Goal: Task Accomplishment & Management: Manage account settings

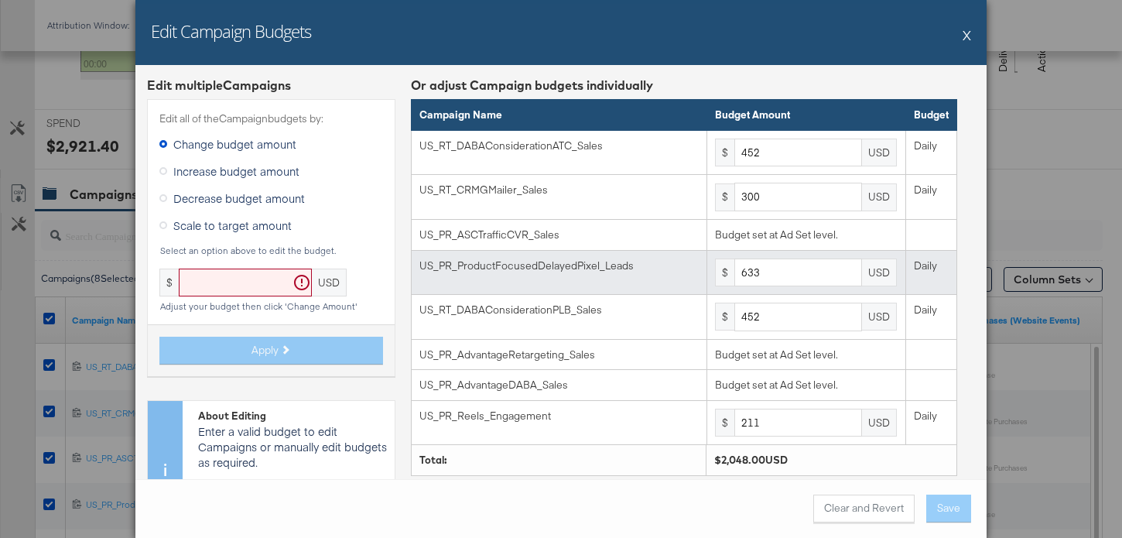
scroll to position [71, 0]
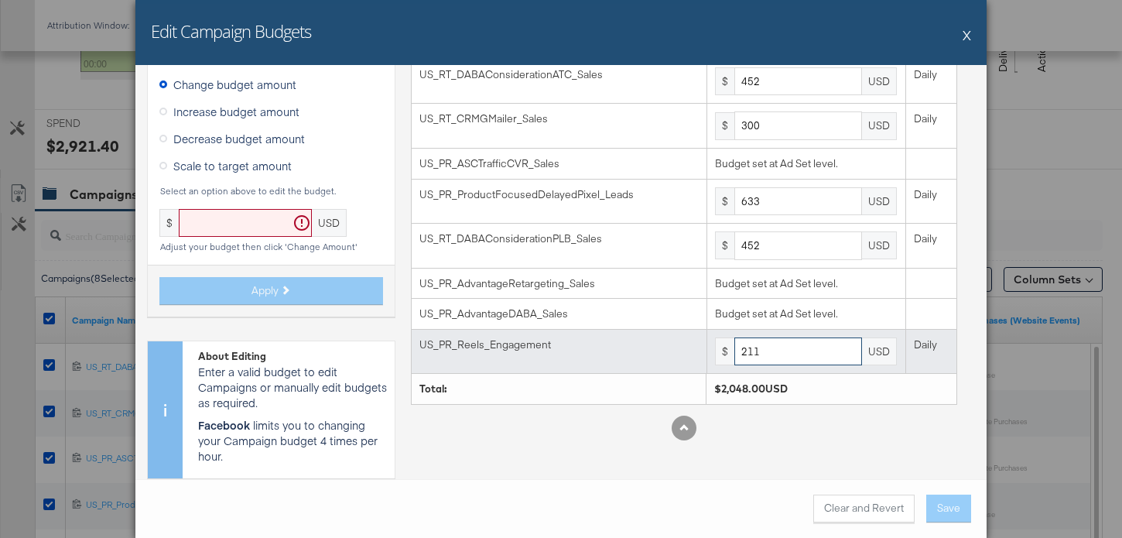
click at [786, 358] on input "211" at bounding box center [799, 351] width 128 height 29
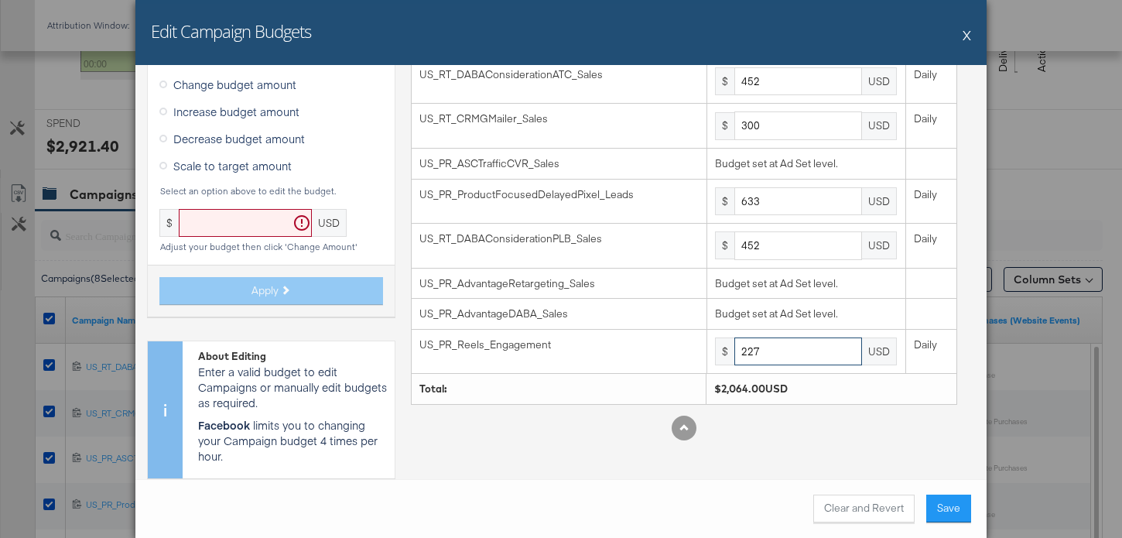
type input "227"
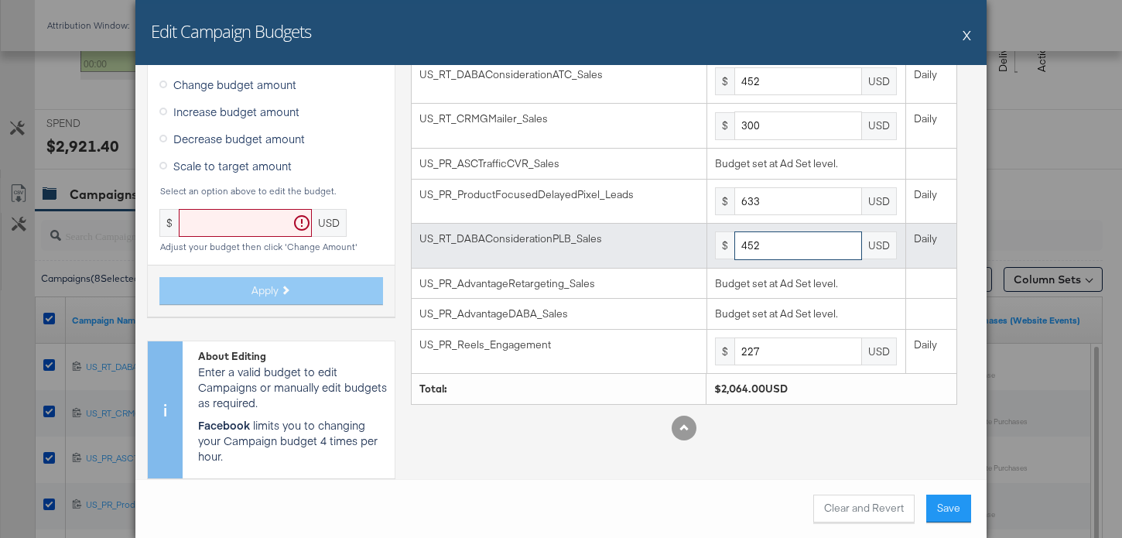
click at [782, 244] on input "452" at bounding box center [799, 245] width 128 height 29
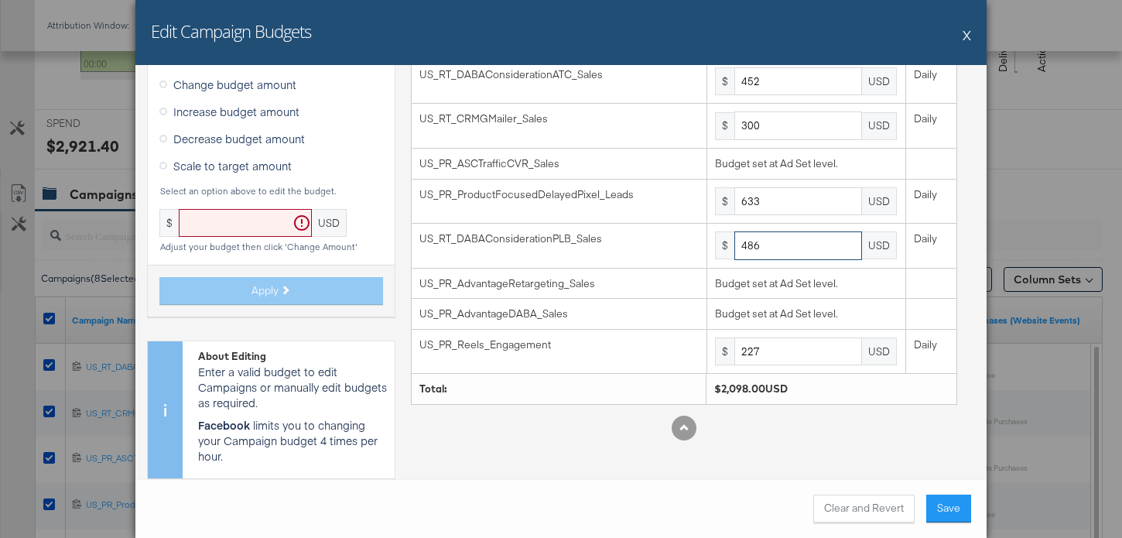
type input "486"
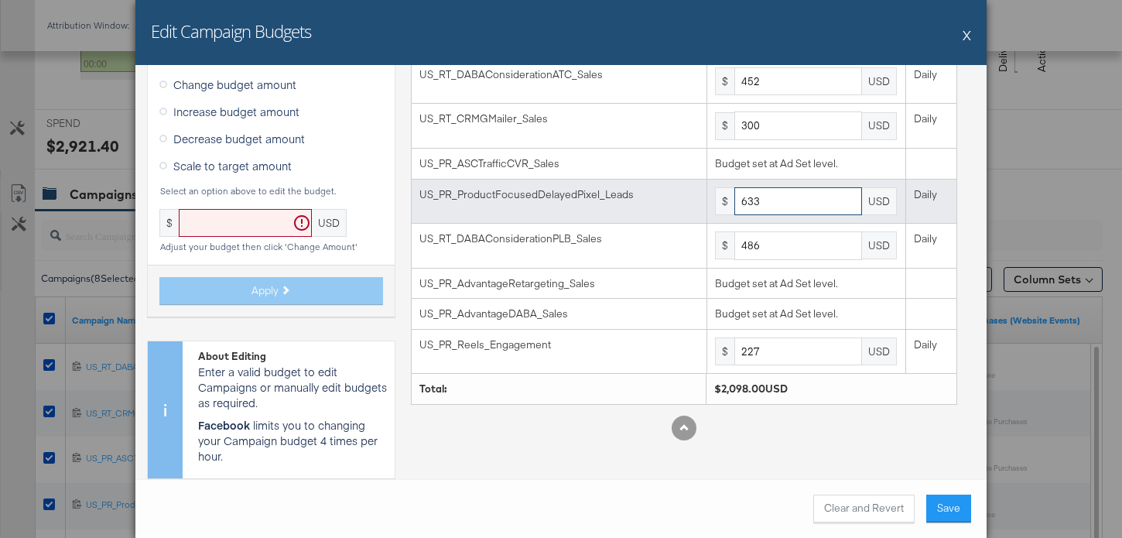
click at [779, 208] on input "633" at bounding box center [799, 201] width 128 height 29
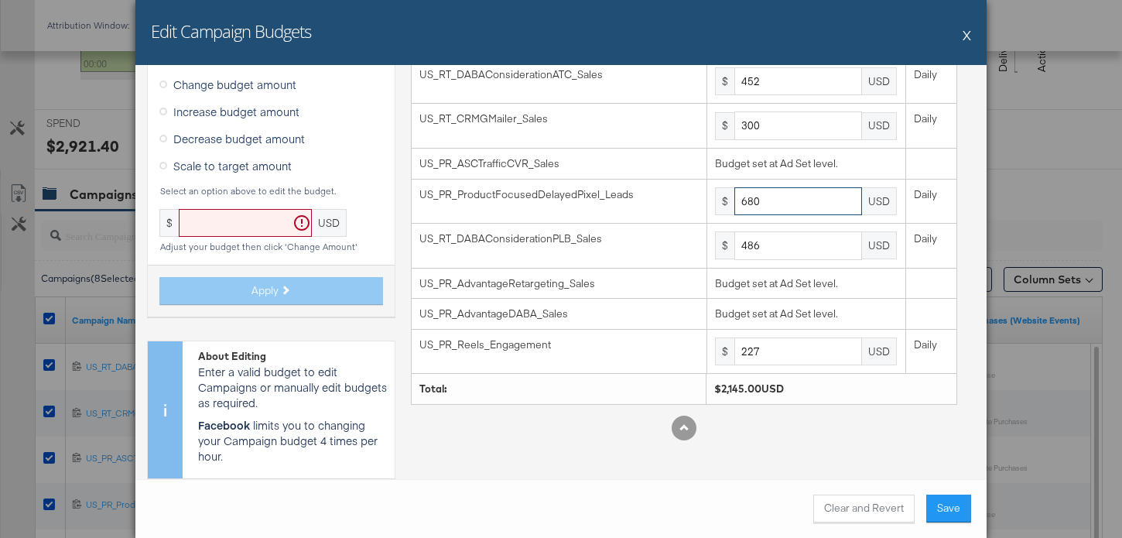
type input "680"
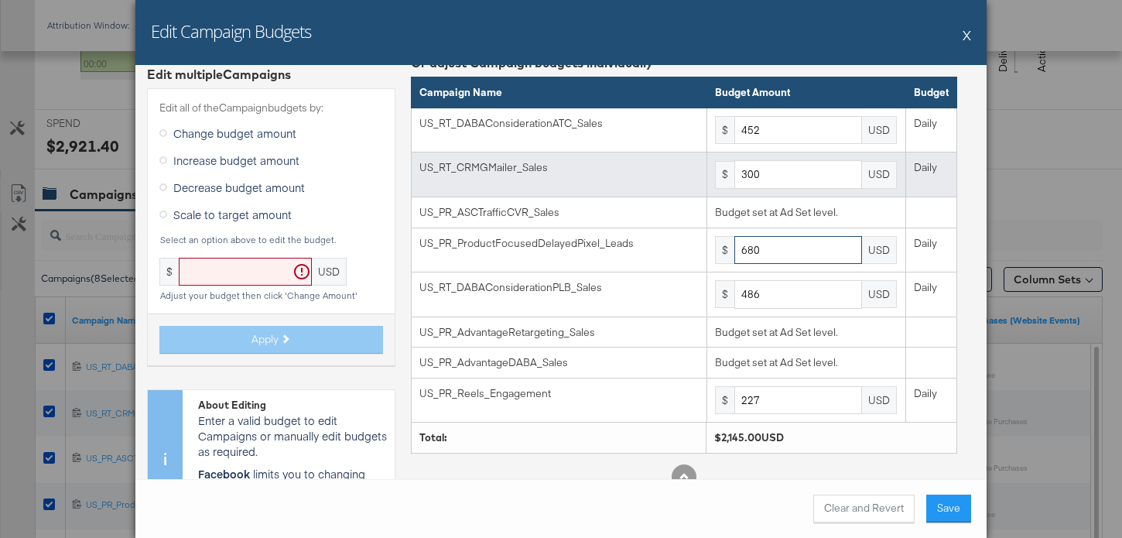
scroll to position [0, 0]
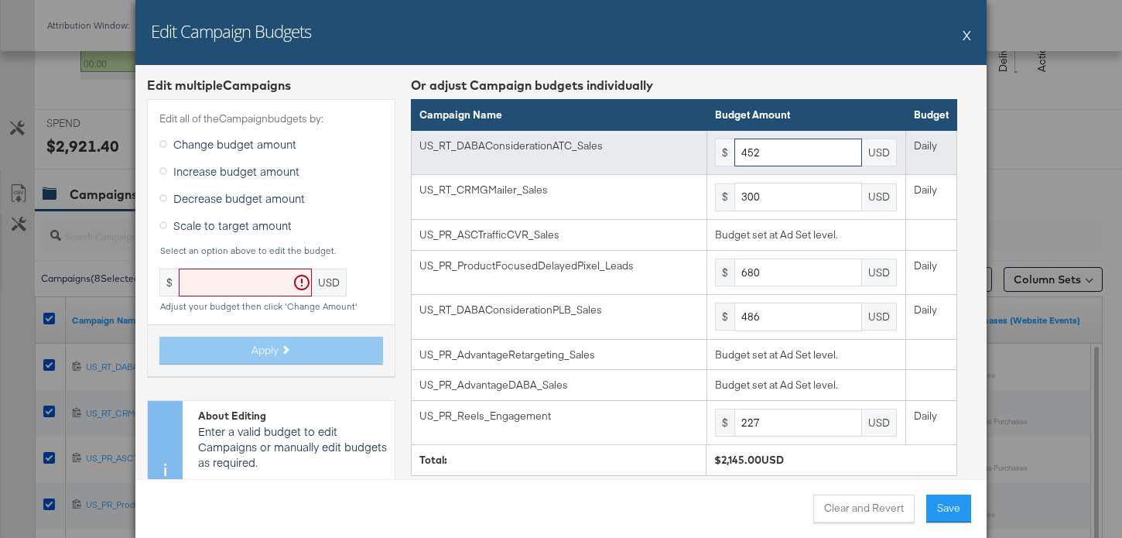
click at [772, 165] on input "452" at bounding box center [799, 153] width 128 height 29
click at [772, 162] on input "452" at bounding box center [799, 153] width 128 height 29
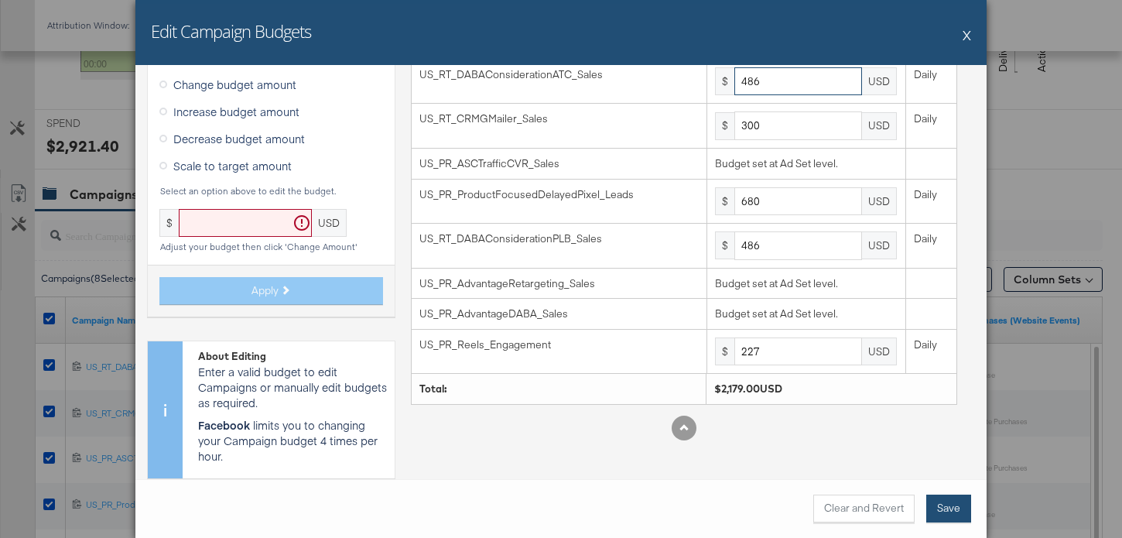
type input "486"
click at [951, 509] on button "Save" at bounding box center [948, 509] width 45 height 28
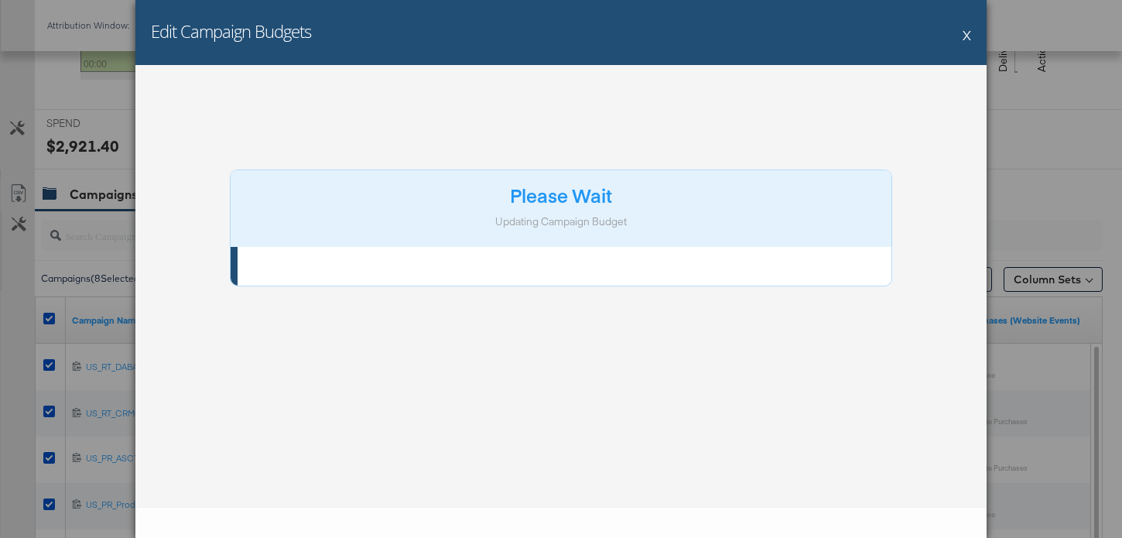
scroll to position [0, 0]
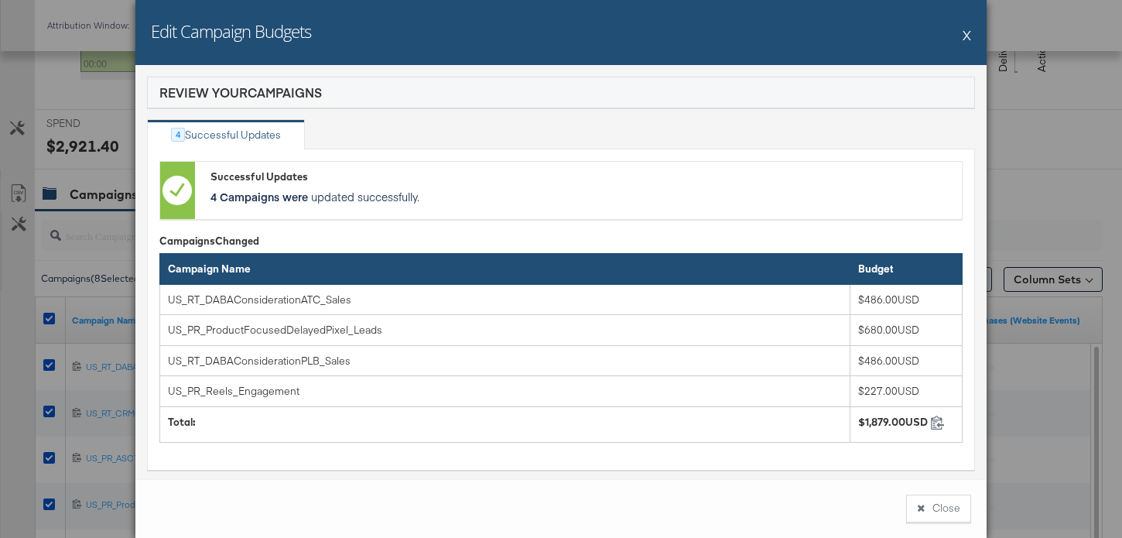
click at [970, 36] on button "X" at bounding box center [967, 34] width 9 height 31
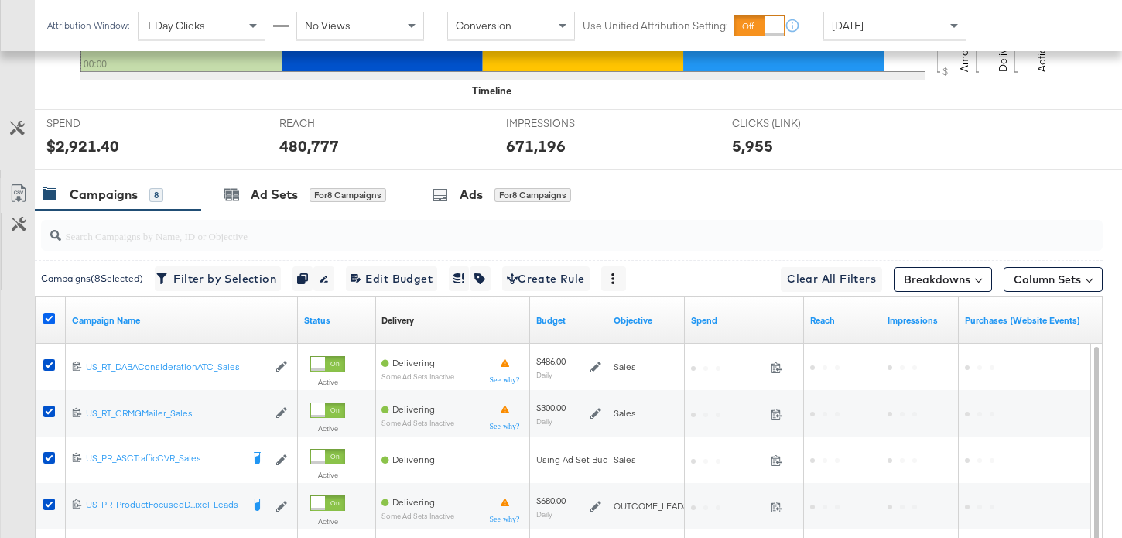
click at [52, 320] on icon at bounding box center [49, 319] width 12 height 12
click at [0, 0] on input "checkbox" at bounding box center [0, 0] width 0 height 0
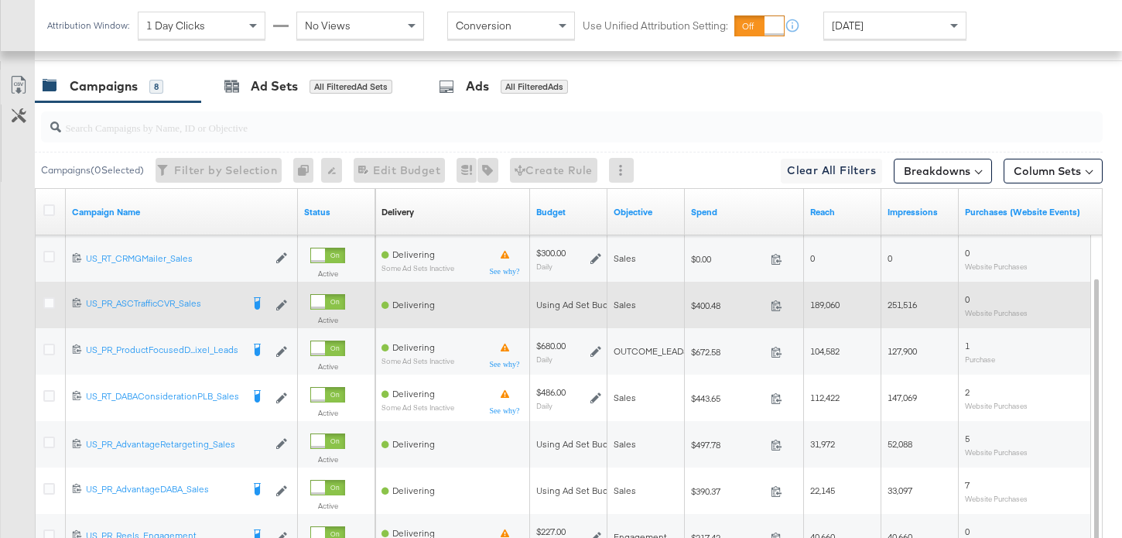
scroll to position [711, 0]
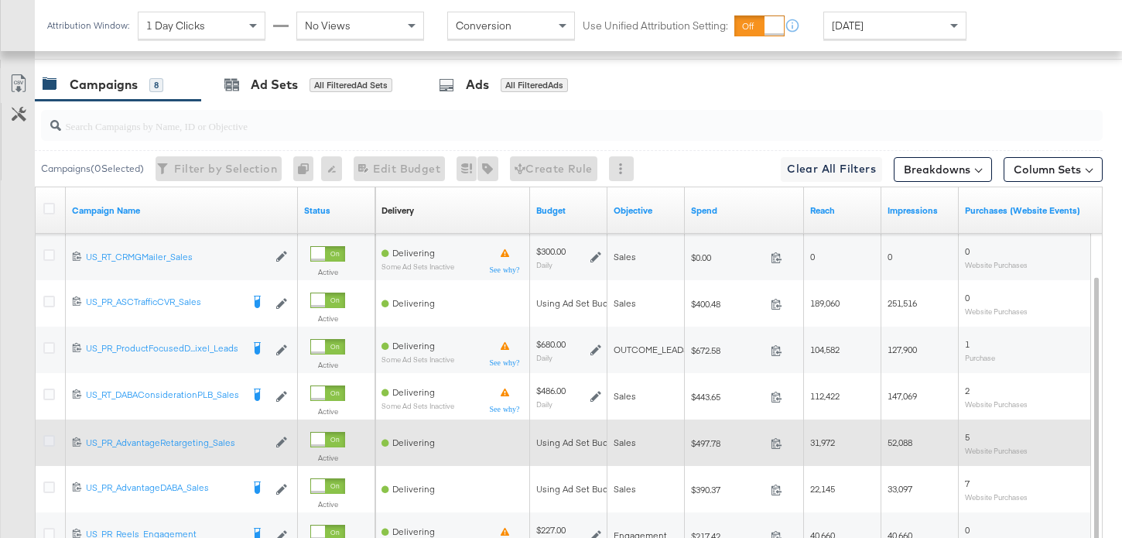
click at [51, 443] on icon at bounding box center [49, 441] width 12 height 12
click at [0, 0] on input "checkbox" at bounding box center [0, 0] width 0 height 0
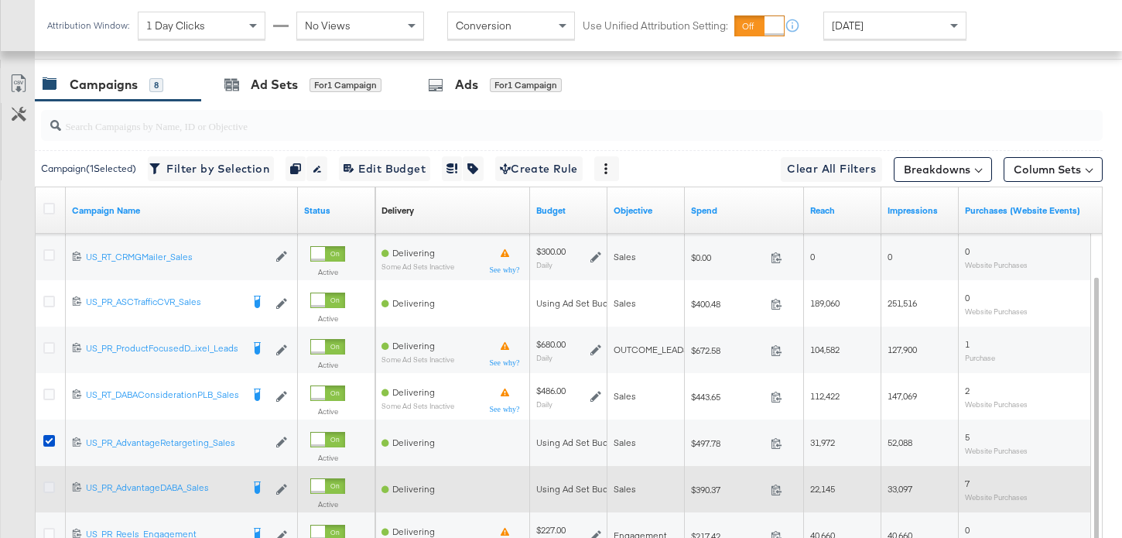
click at [51, 489] on icon at bounding box center [49, 487] width 12 height 12
click at [0, 0] on input "checkbox" at bounding box center [0, 0] width 0 height 0
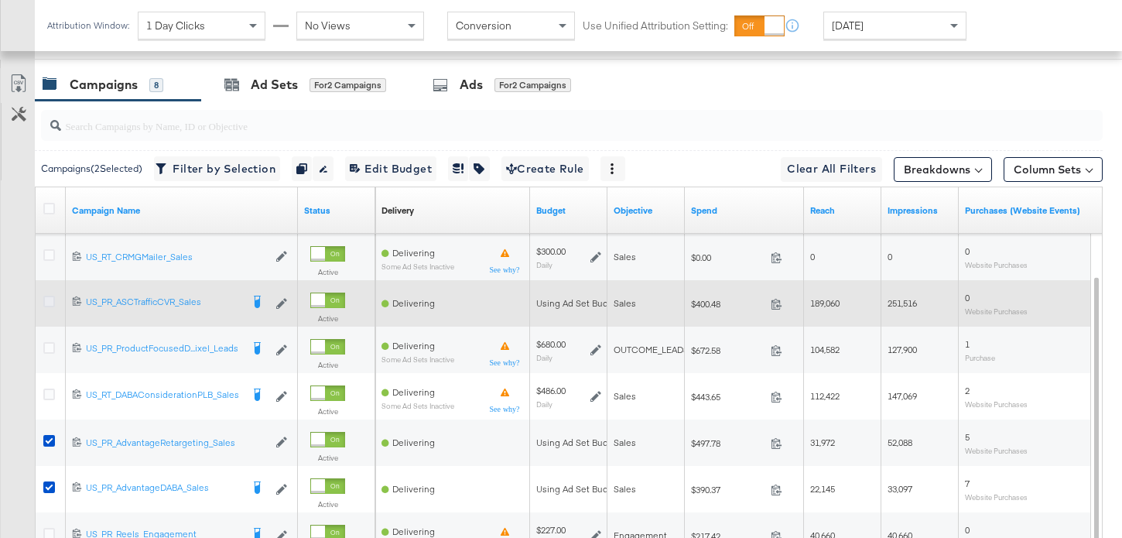
click at [48, 302] on icon at bounding box center [49, 302] width 12 height 12
click at [0, 0] on input "checkbox" at bounding box center [0, 0] width 0 height 0
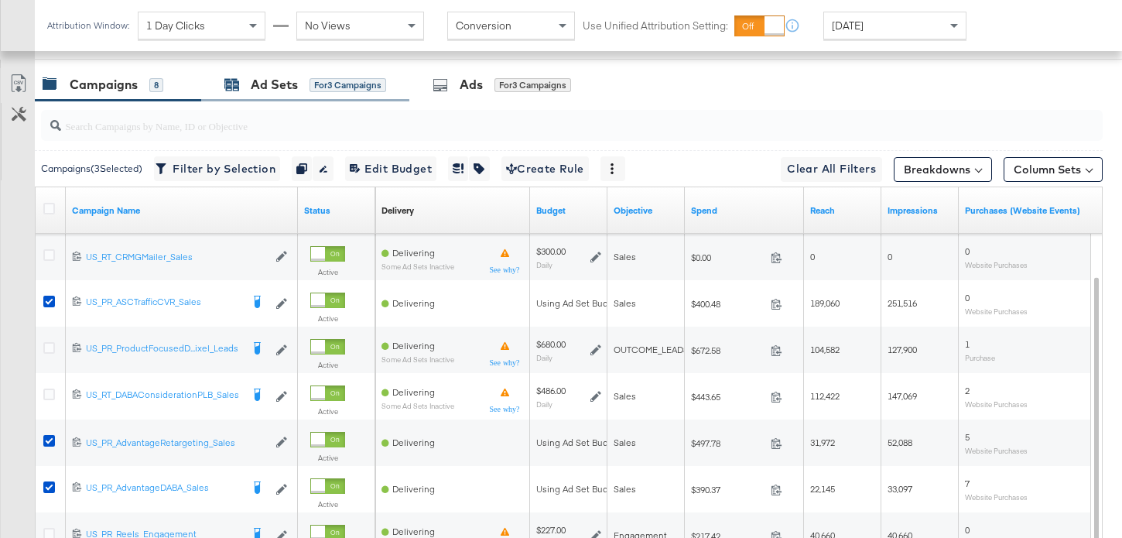
click at [296, 82] on div "Ad Sets" at bounding box center [274, 85] width 47 height 18
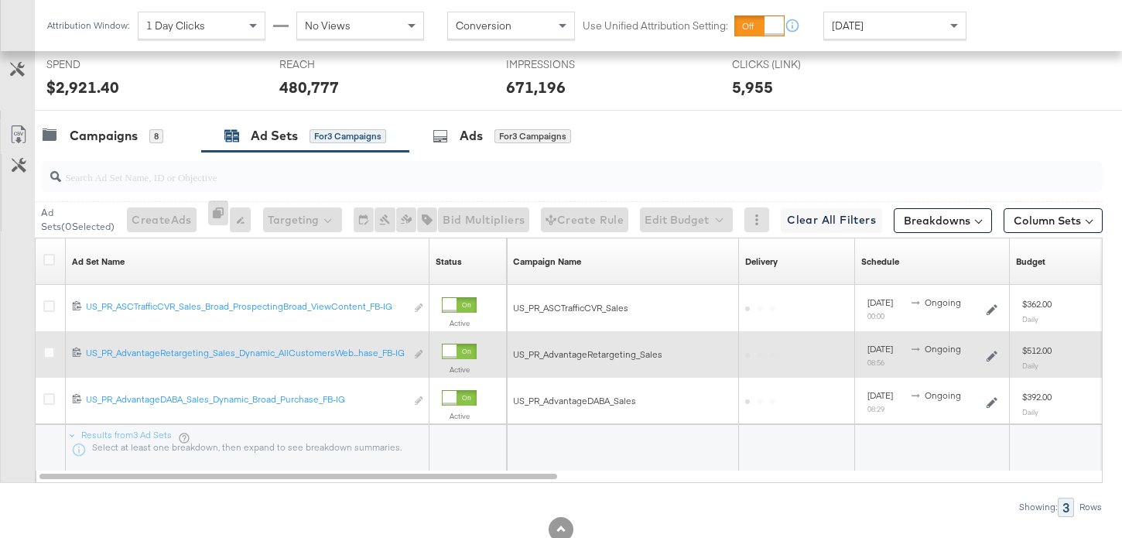
scroll to position [706, 0]
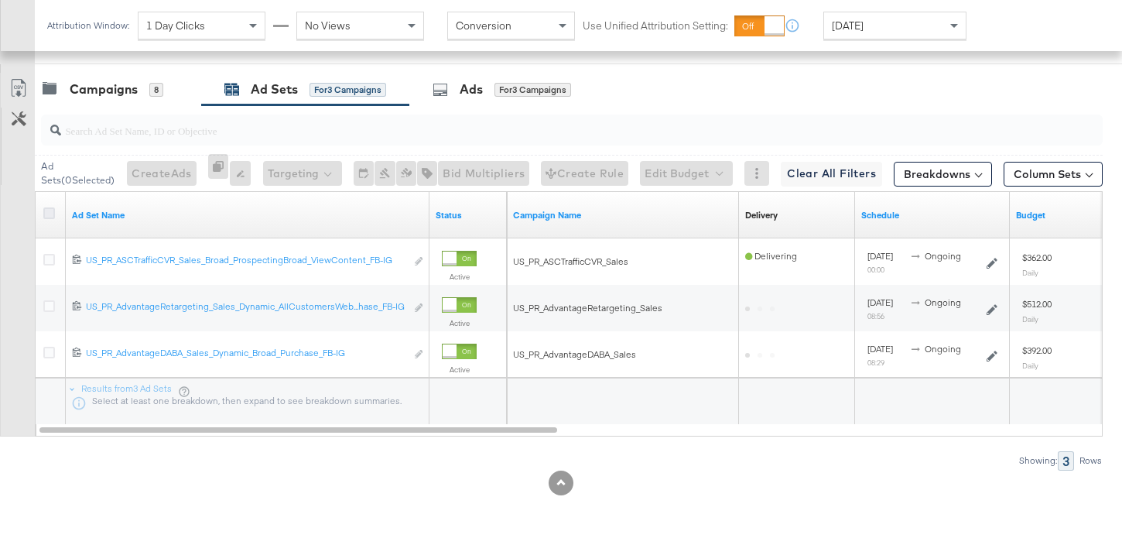
click at [46, 214] on icon at bounding box center [49, 213] width 12 height 12
click at [0, 0] on input "checkbox" at bounding box center [0, 0] width 0 height 0
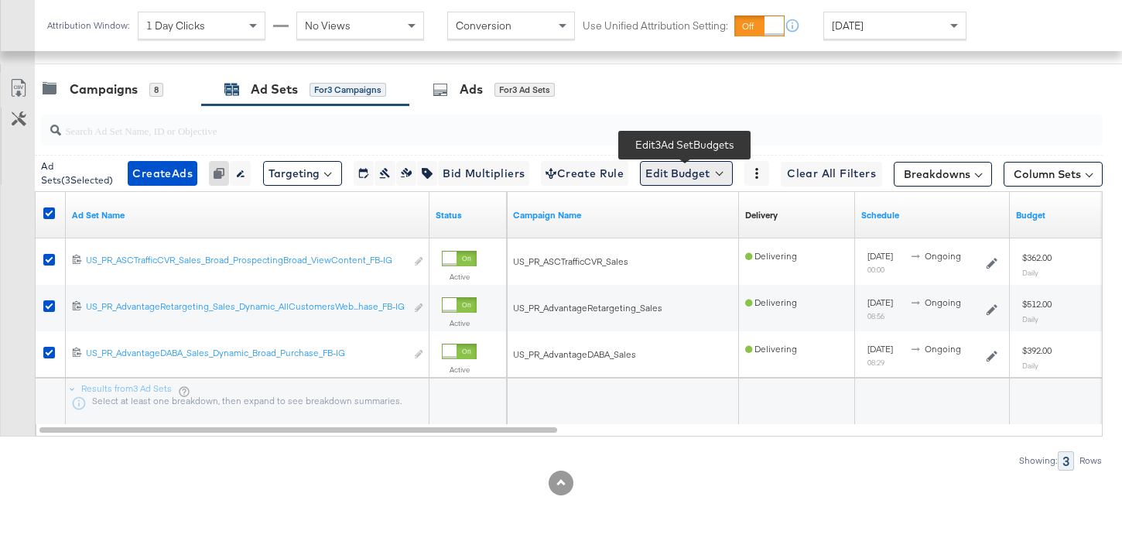
click at [664, 175] on button "Edit Budget" at bounding box center [686, 173] width 93 height 25
click at [676, 211] on span "Edit Ad Set Budget" at bounding box center [691, 214] width 88 height 20
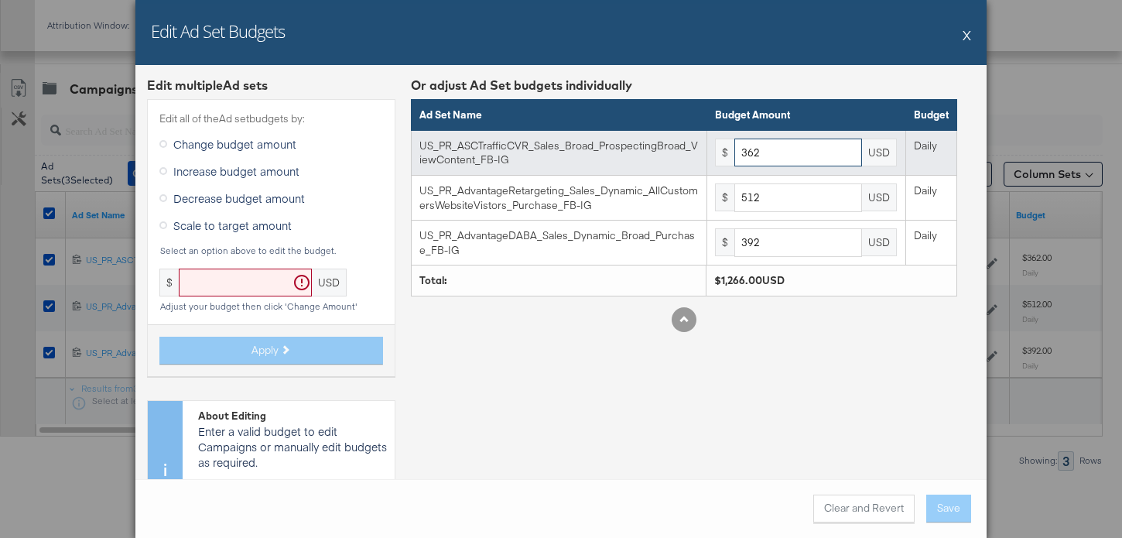
click at [777, 156] on input "362" at bounding box center [799, 153] width 128 height 29
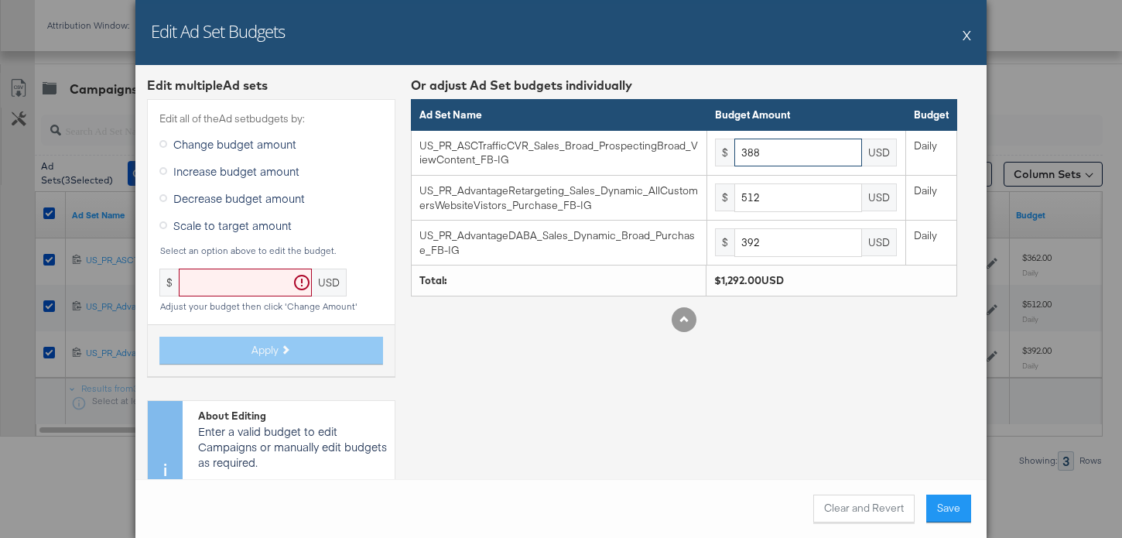
type input "388"
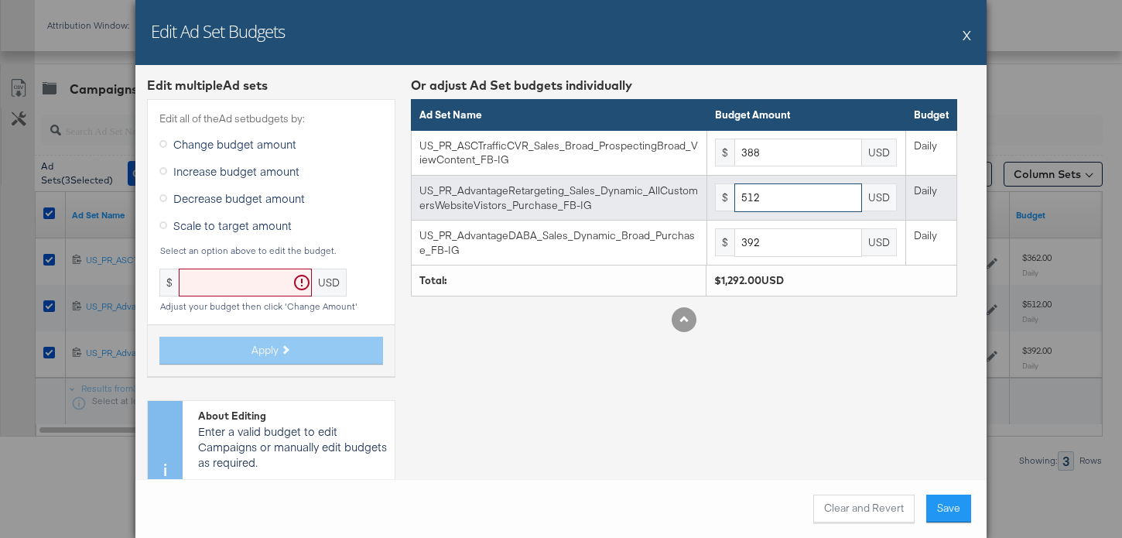
click at [786, 197] on input "512" at bounding box center [799, 197] width 128 height 29
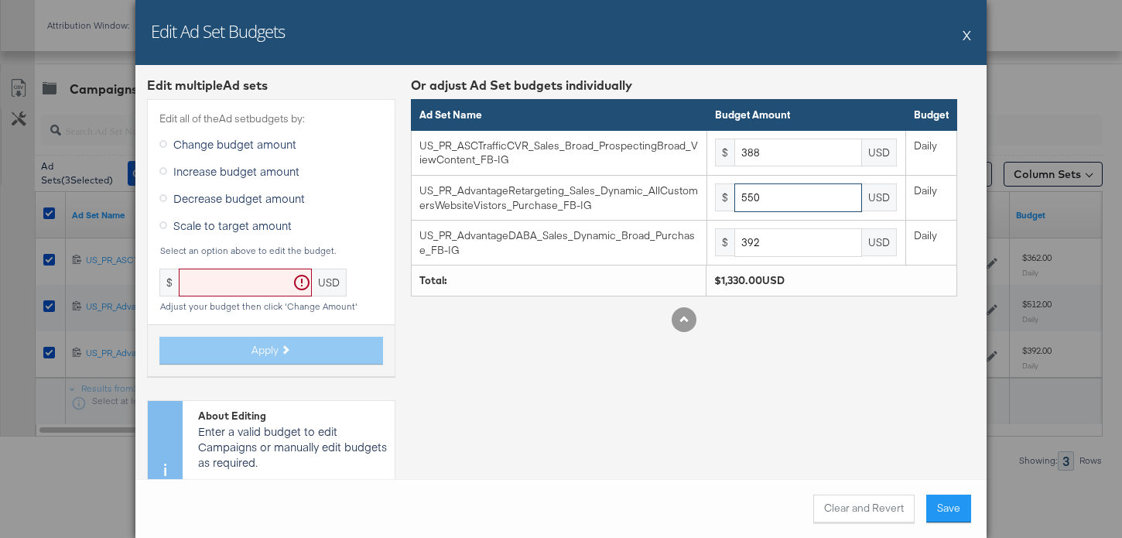
type input "550"
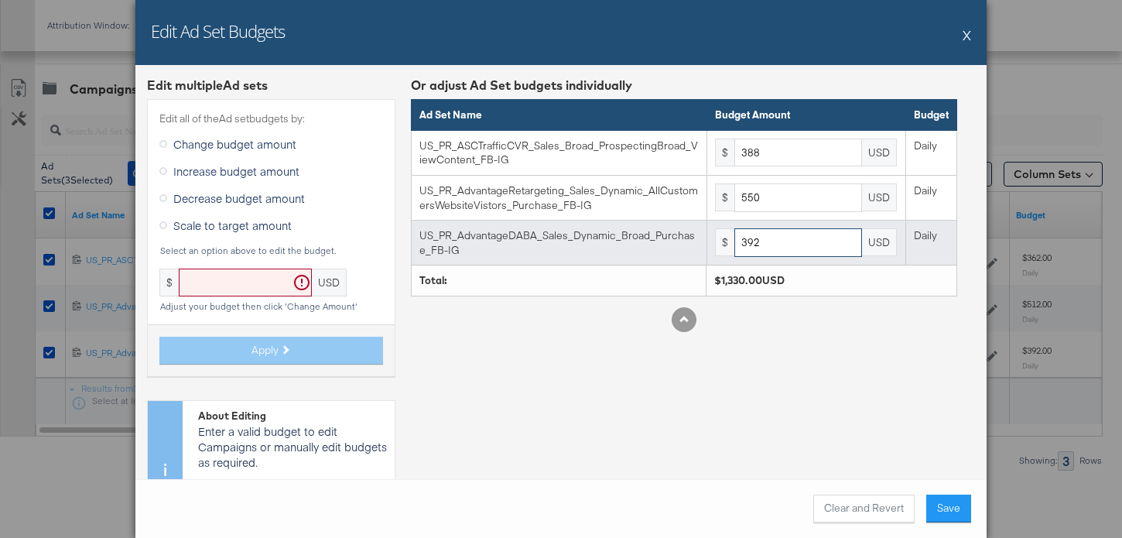
click at [782, 245] on input "392" at bounding box center [799, 242] width 128 height 29
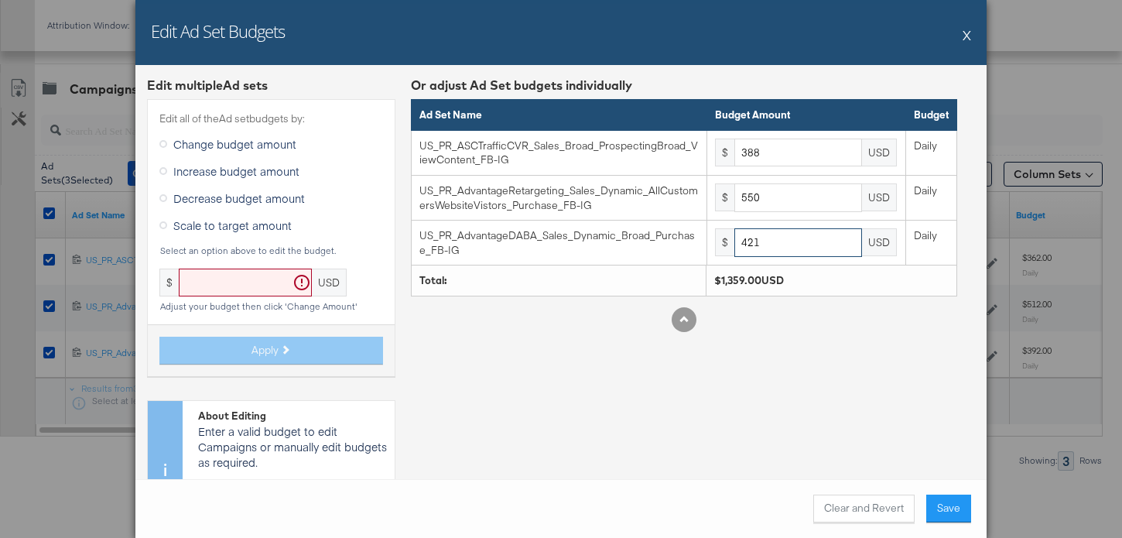
type input "421"
click at [942, 505] on button "Save" at bounding box center [948, 509] width 45 height 28
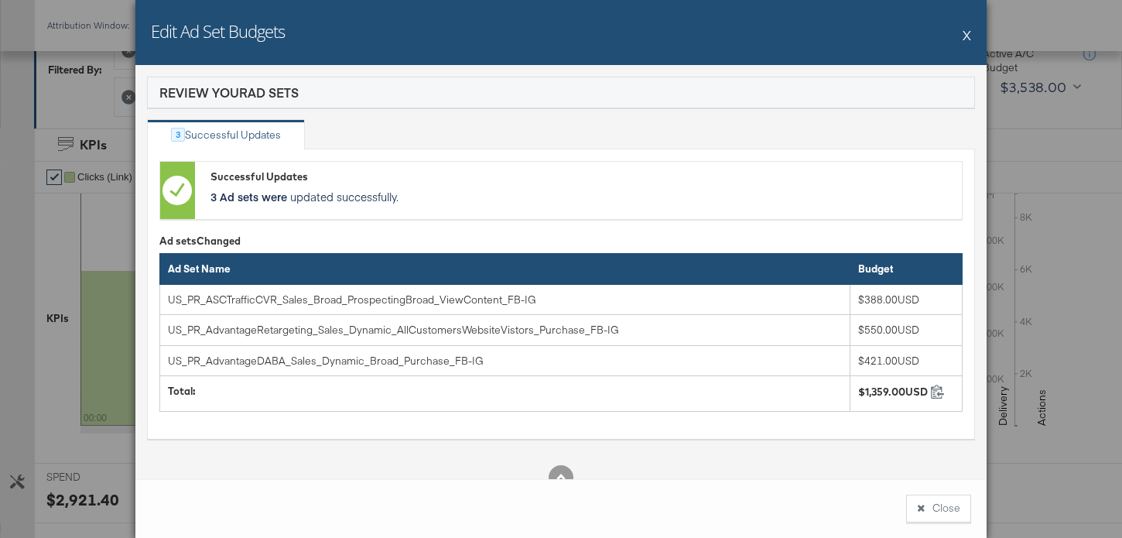
scroll to position [200, 0]
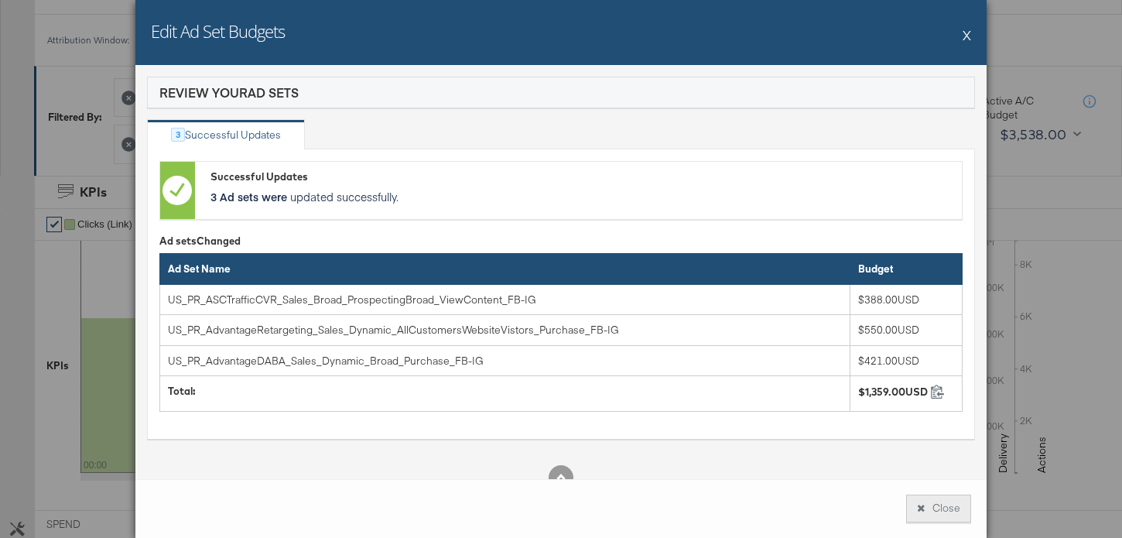
click at [950, 496] on button "Close" at bounding box center [938, 509] width 65 height 28
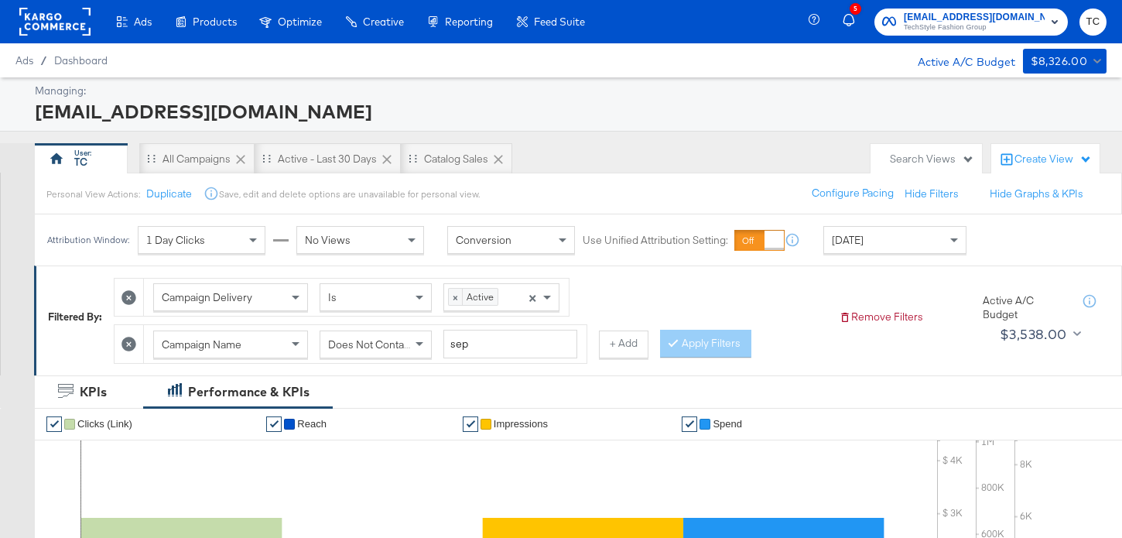
scroll to position [0, 0]
click at [1000, 19] on span "[EMAIL_ADDRESS][DOMAIN_NAME]" at bounding box center [974, 17] width 141 height 16
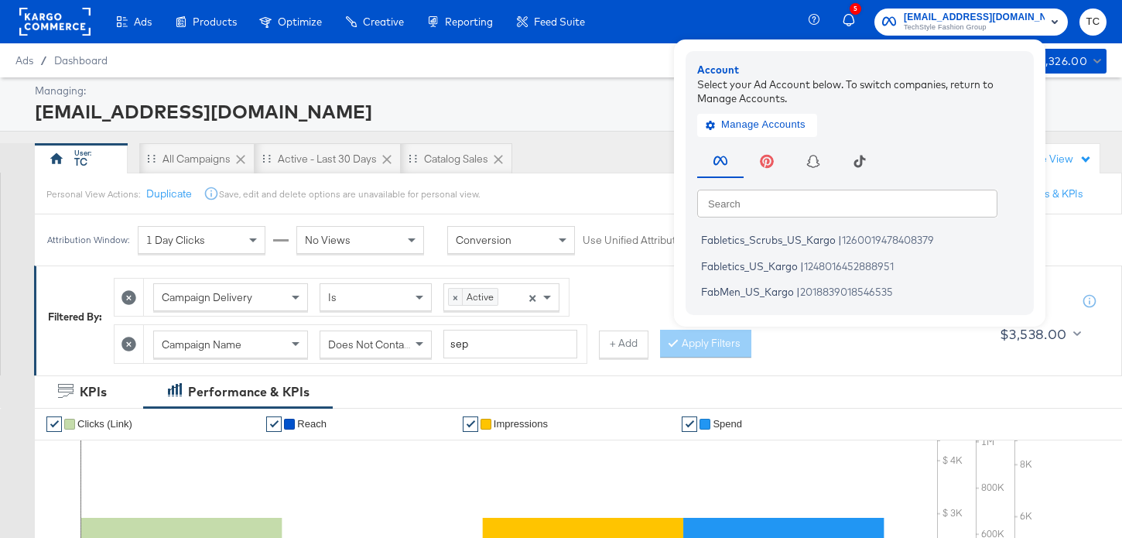
click at [790, 140] on button "button" at bounding box center [767, 158] width 46 height 37
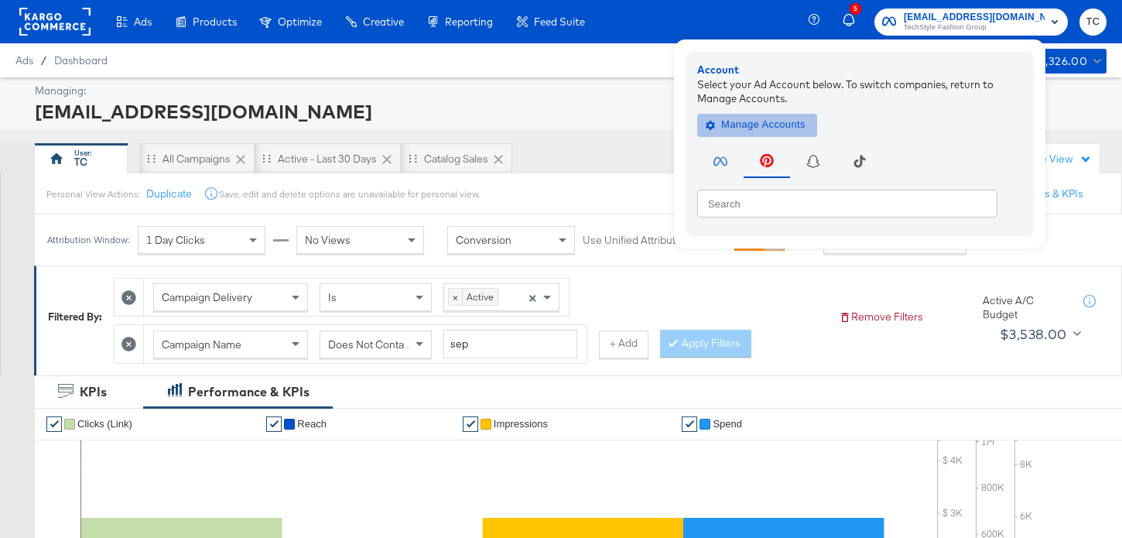
click at [817, 114] on button "Manage Accounts" at bounding box center [757, 124] width 120 height 23
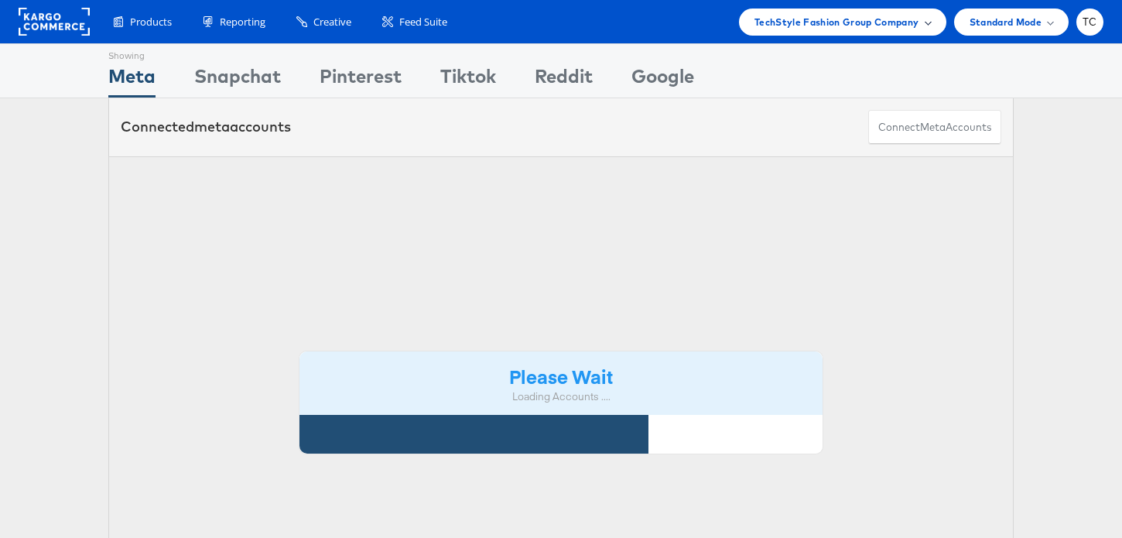
click at [893, 26] on span "TechStyle Fashion Group Company" at bounding box center [837, 22] width 165 height 16
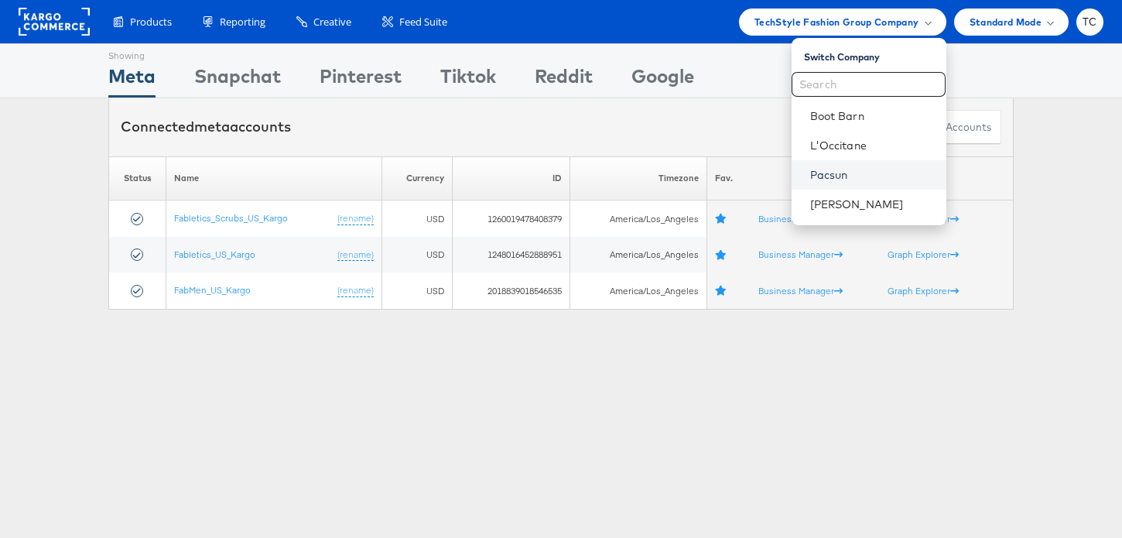
click at [858, 173] on link "Pacsun" at bounding box center [872, 174] width 124 height 15
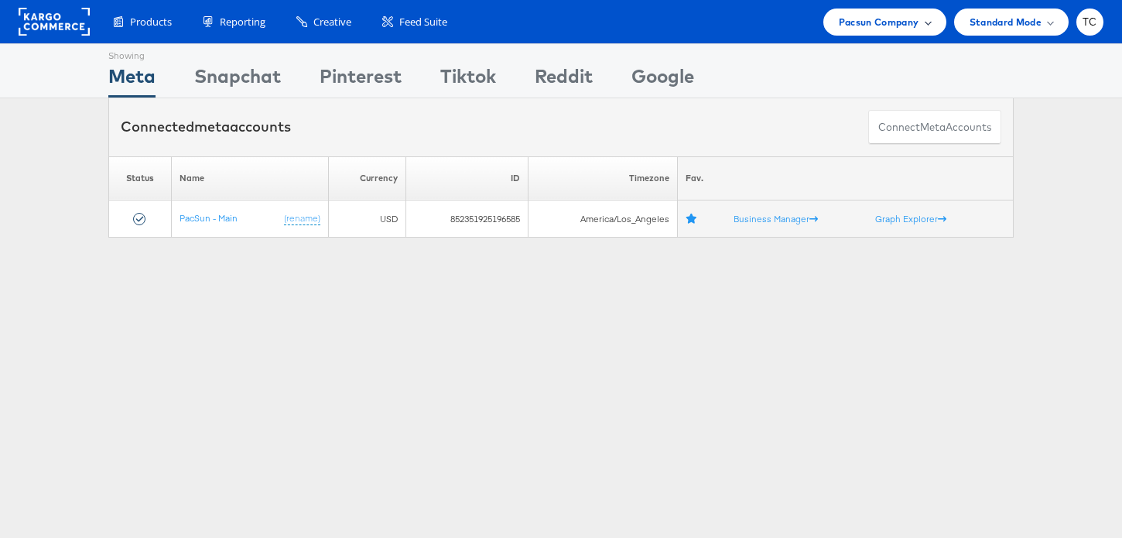
click at [899, 17] on span "Pacsun Company" at bounding box center [879, 22] width 80 height 16
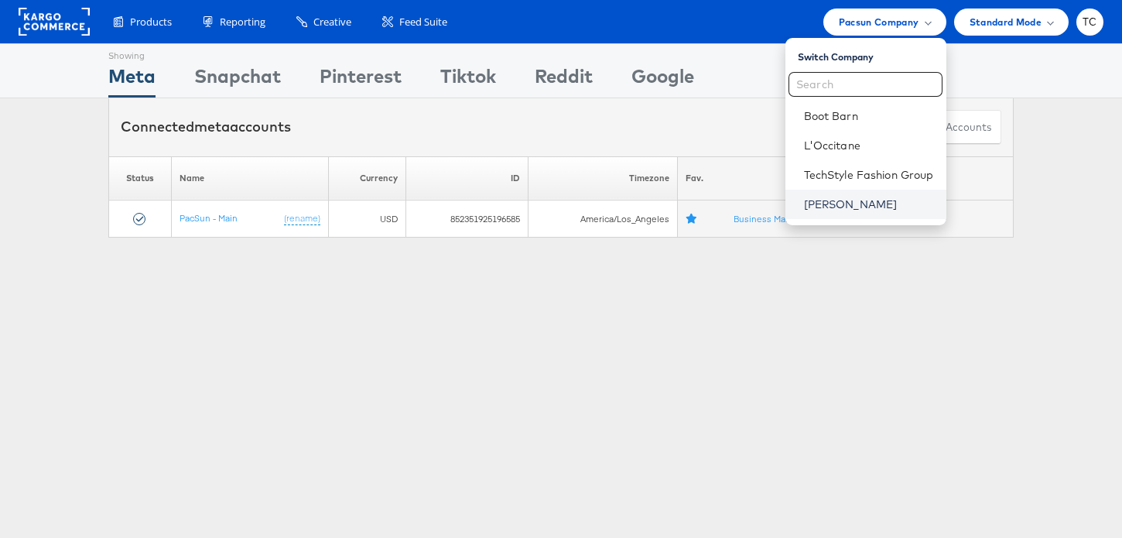
click at [885, 202] on link "[PERSON_NAME]" at bounding box center [869, 204] width 130 height 15
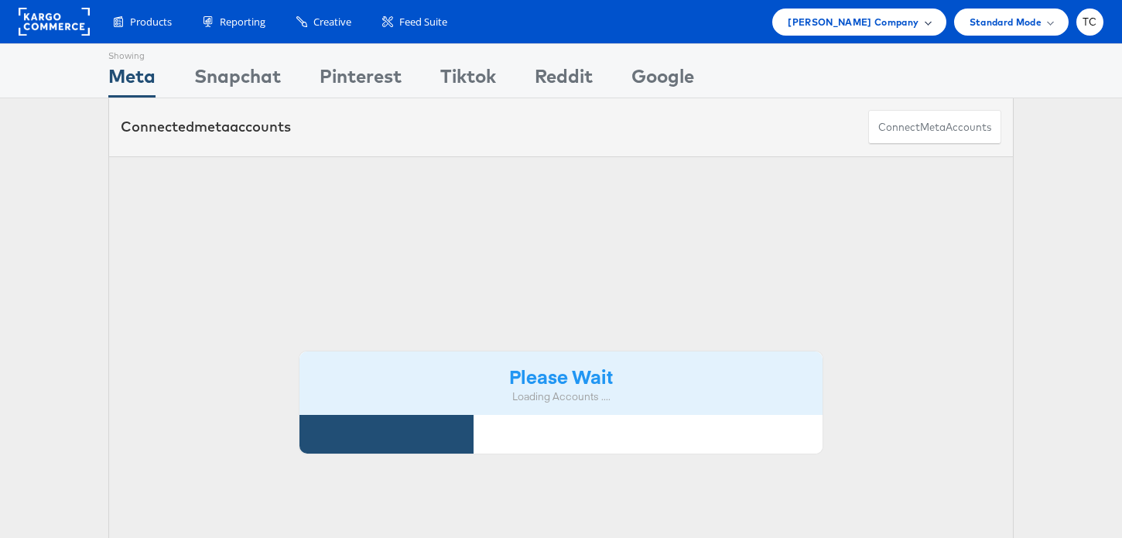
click at [906, 24] on span "[PERSON_NAME] Company" at bounding box center [853, 22] width 131 height 16
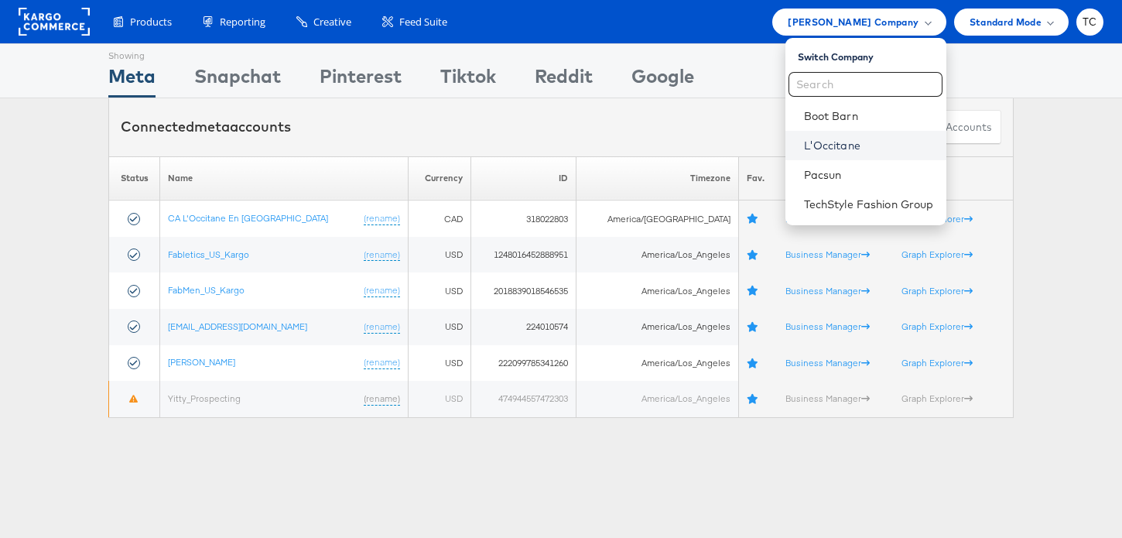
click at [872, 141] on link "L'Occitane" at bounding box center [869, 145] width 130 height 15
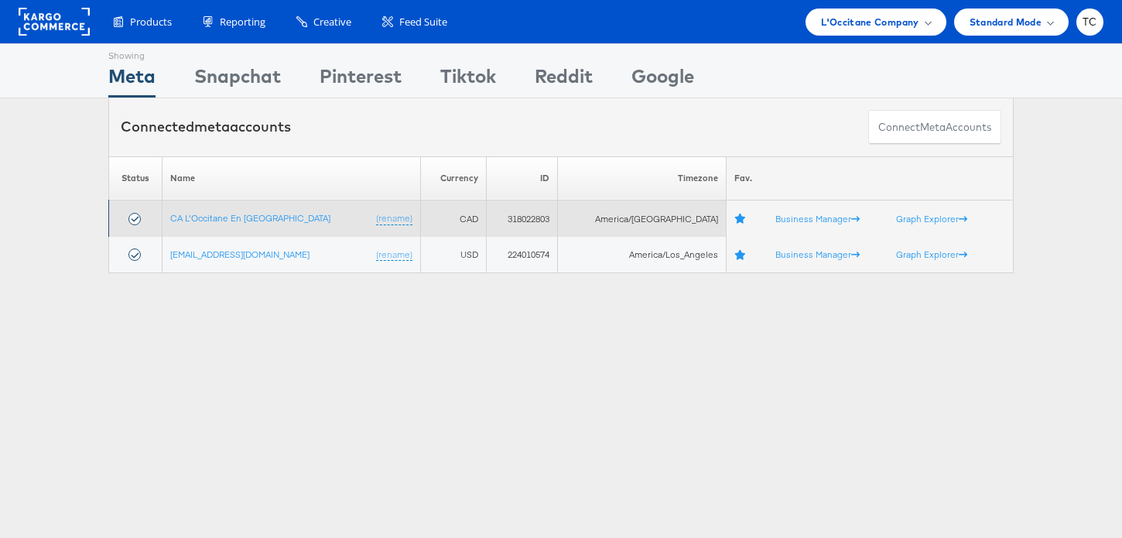
click at [264, 211] on td "CA L'Occitane En Provence (rename)" at bounding box center [292, 218] width 259 height 36
click at [265, 219] on link "CA L'Occitane En Provence" at bounding box center [250, 218] width 160 height 12
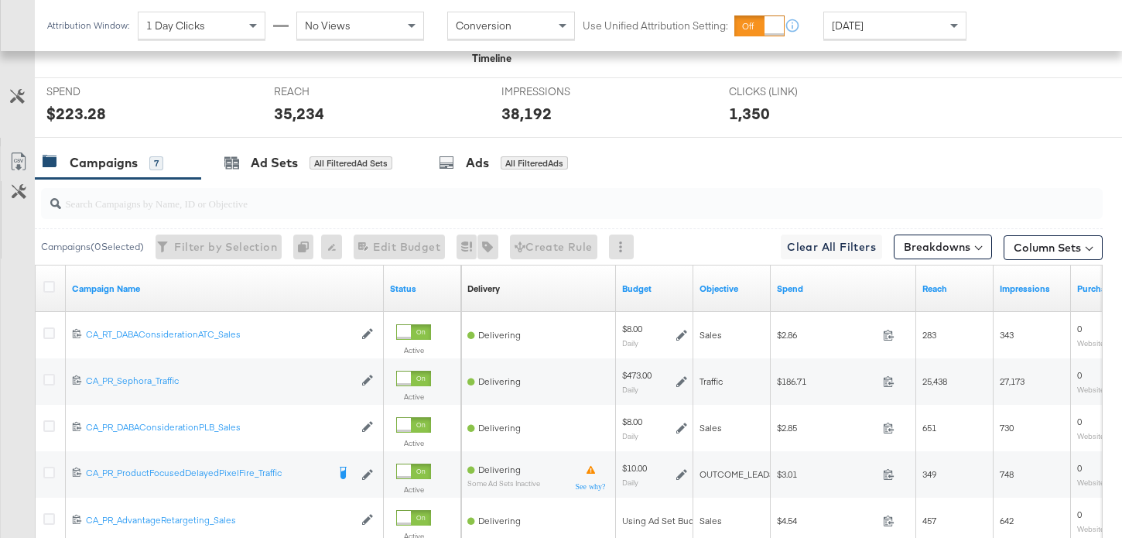
scroll to position [641, 0]
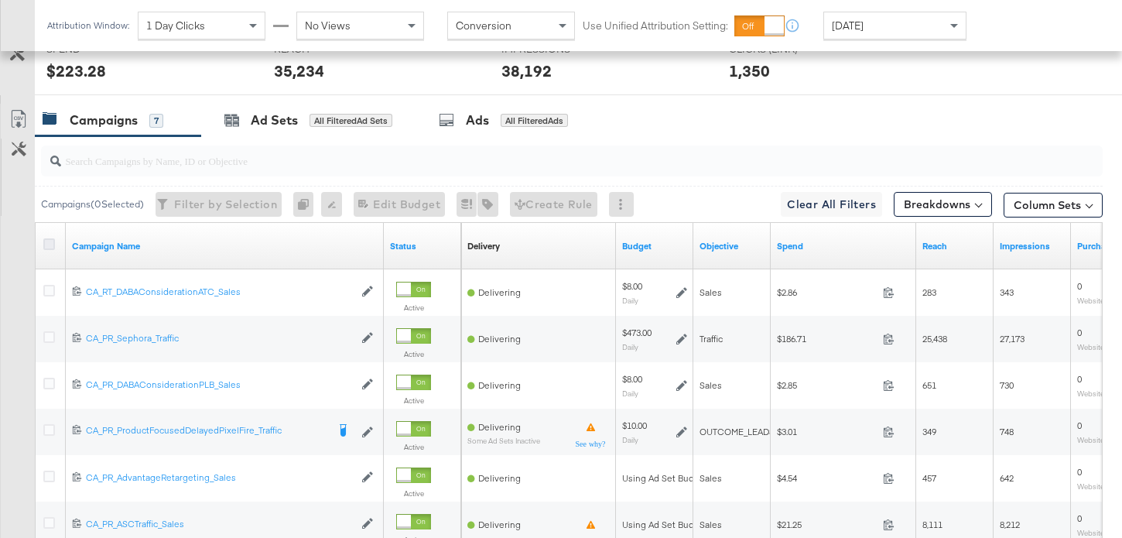
click at [49, 244] on icon at bounding box center [49, 244] width 12 height 12
click at [0, 0] on input "checkbox" at bounding box center [0, 0] width 0 height 0
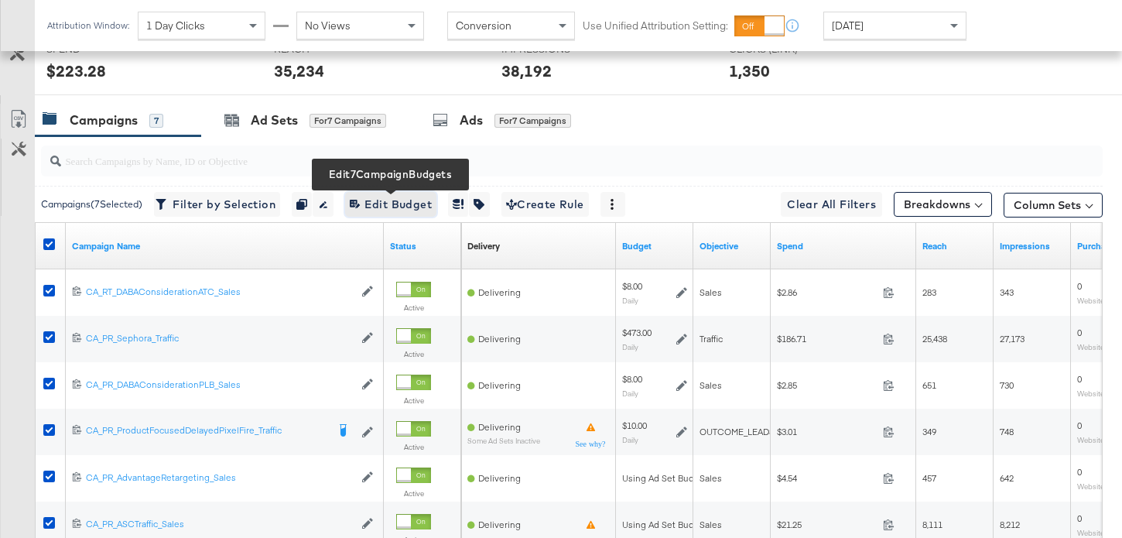
click at [371, 207] on span "Edit 7 Campaign Budgets Edit Budget" at bounding box center [391, 204] width 82 height 19
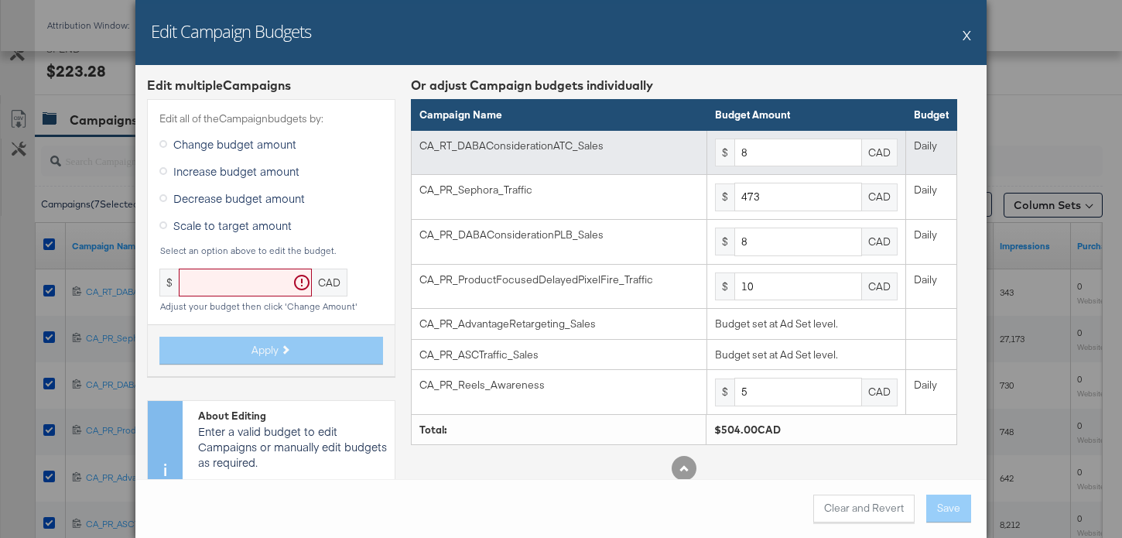
scroll to position [67, 0]
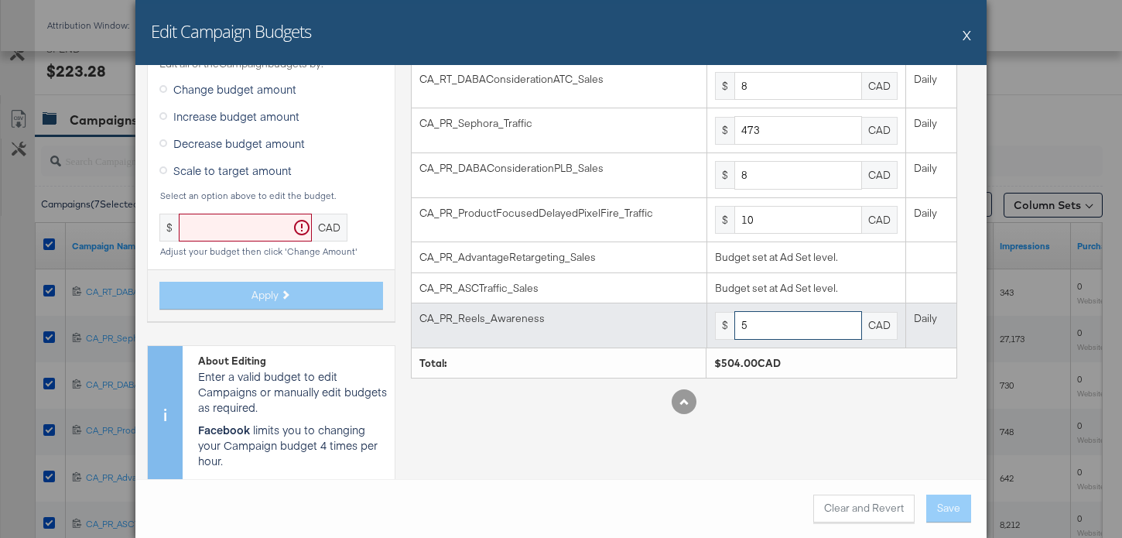
click at [782, 327] on input "5" at bounding box center [799, 325] width 128 height 29
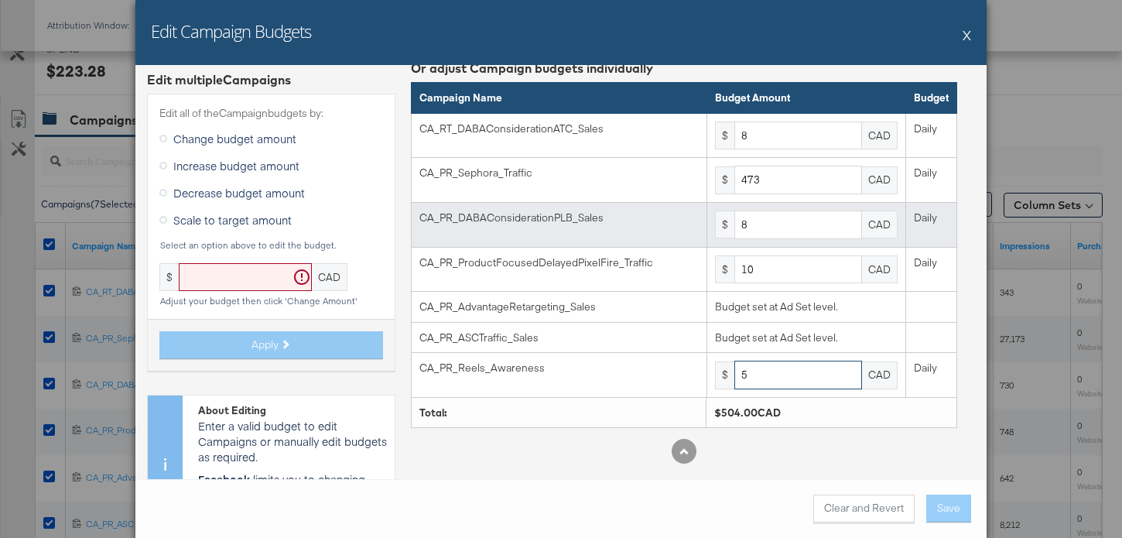
scroll to position [0, 0]
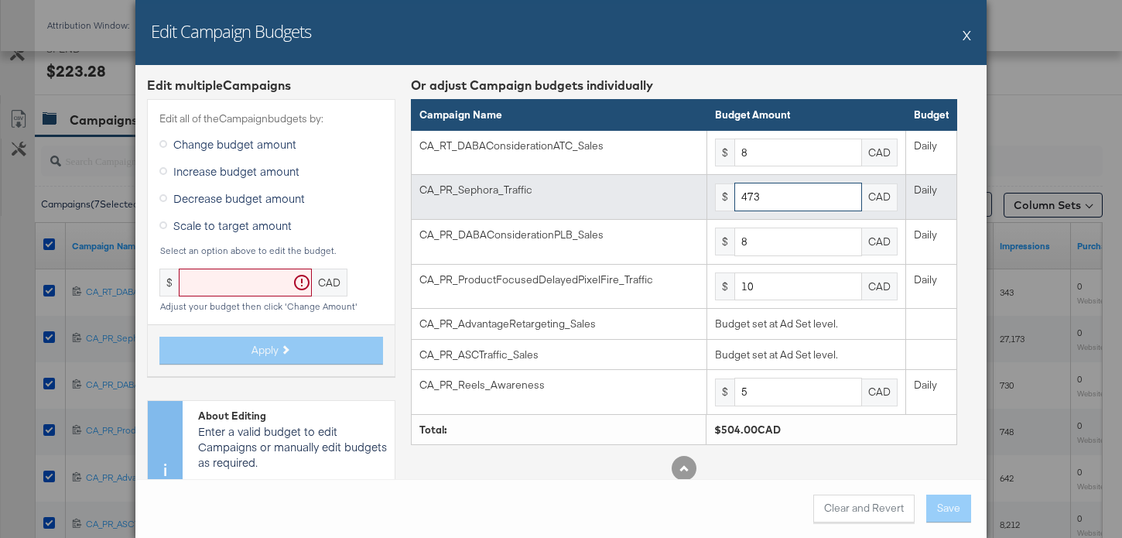
click at [782, 203] on input "473" at bounding box center [799, 197] width 128 height 29
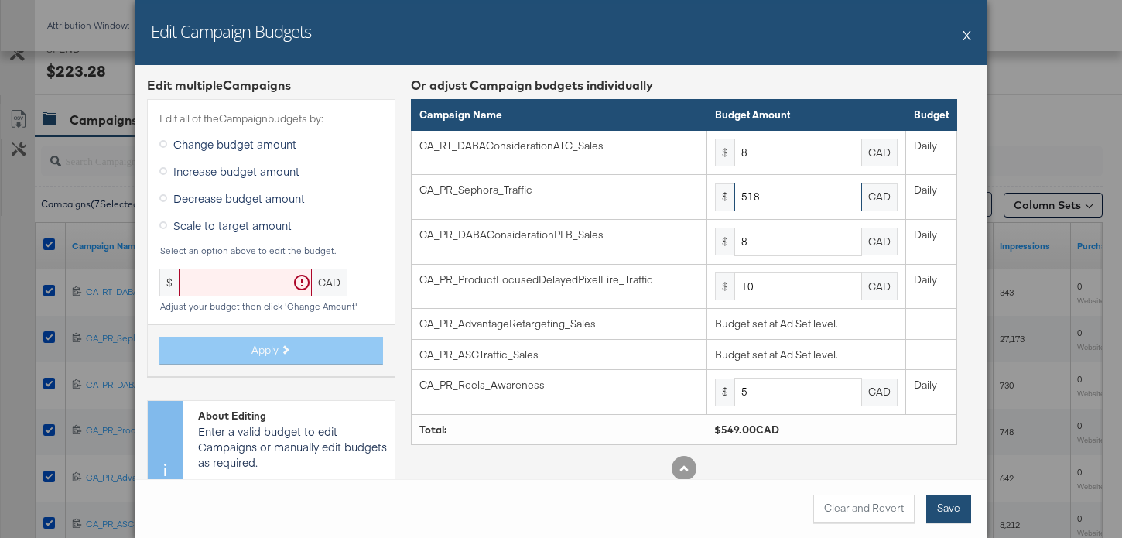
type input "518"
click at [943, 505] on button "Save" at bounding box center [948, 509] width 45 height 28
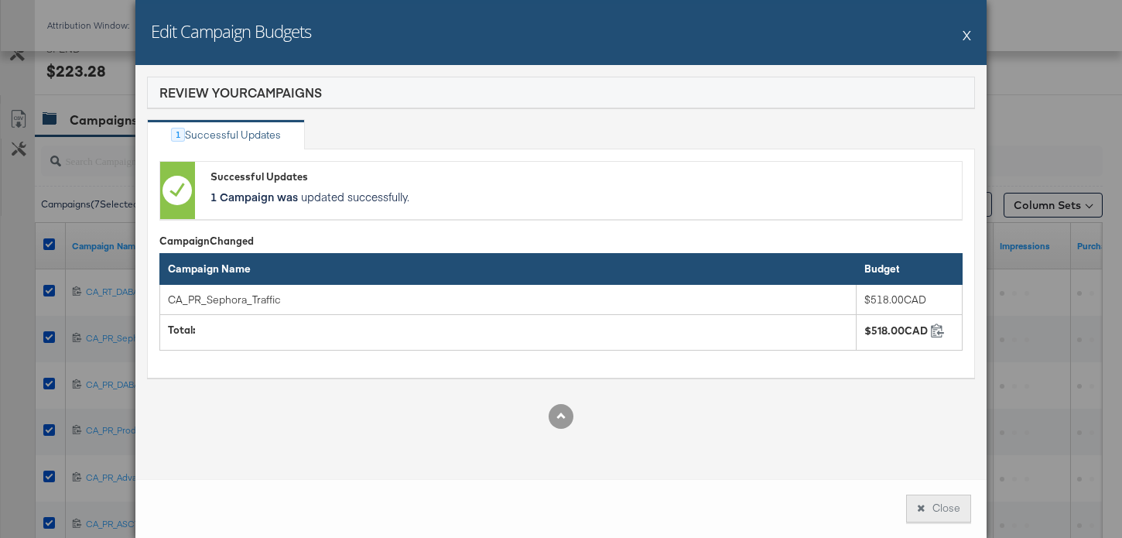
click at [943, 505] on button "Close" at bounding box center [938, 509] width 65 height 28
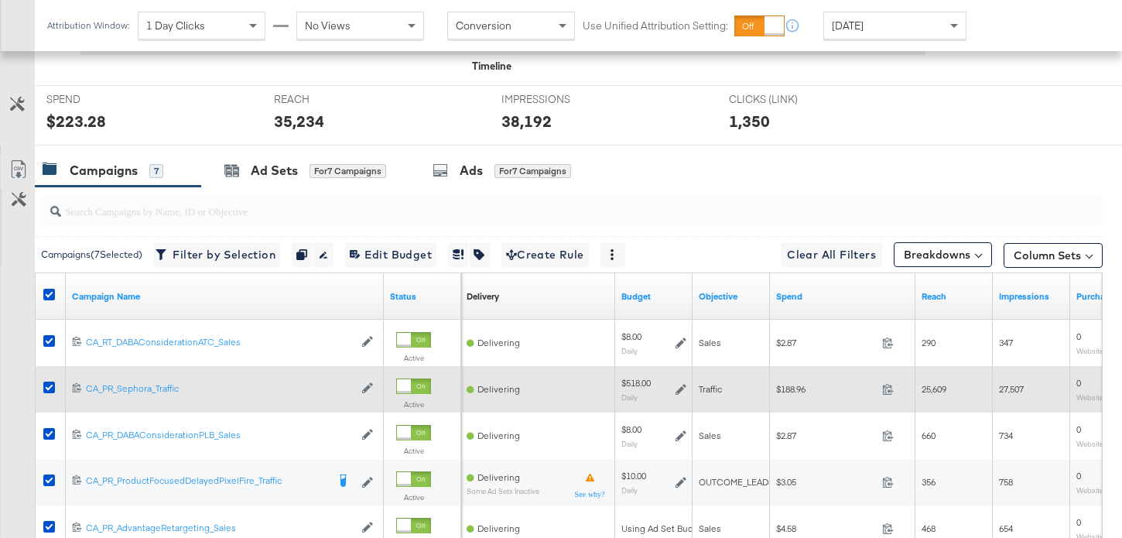
scroll to position [858, 0]
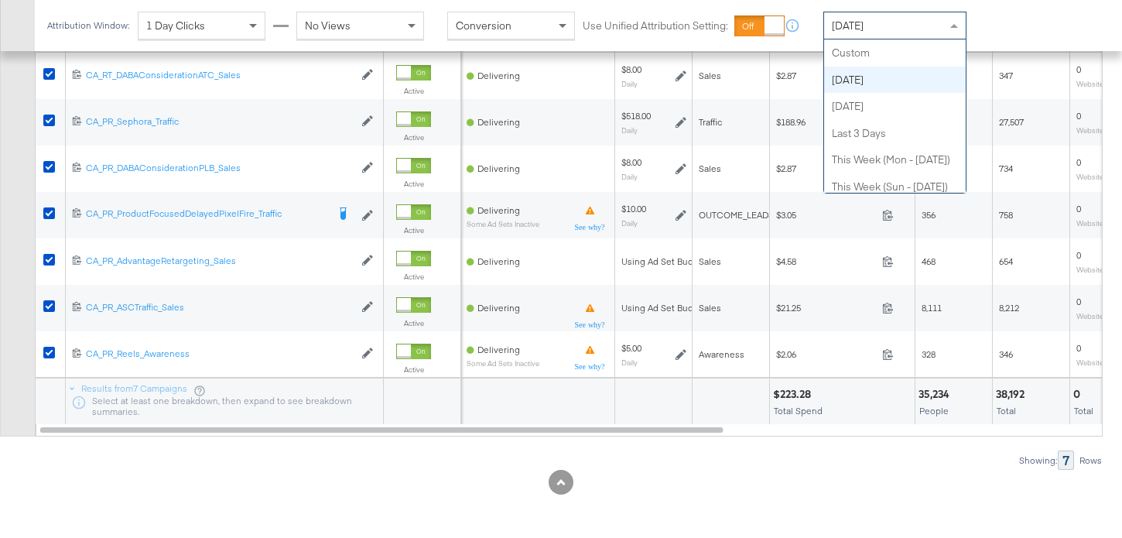
click at [884, 33] on div "[DATE]" at bounding box center [895, 25] width 142 height 26
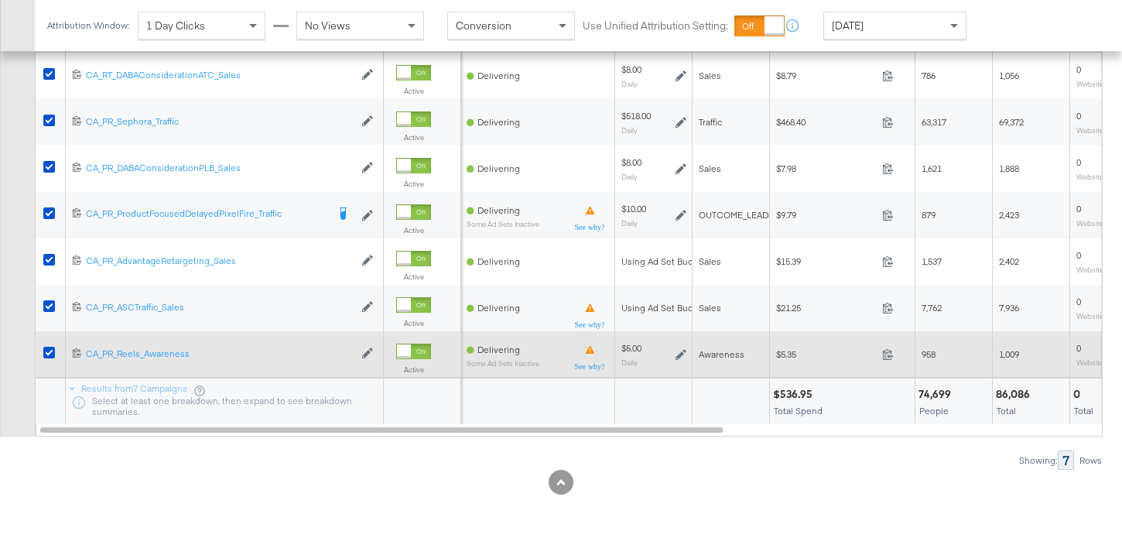
click at [683, 355] on icon at bounding box center [681, 354] width 11 height 11
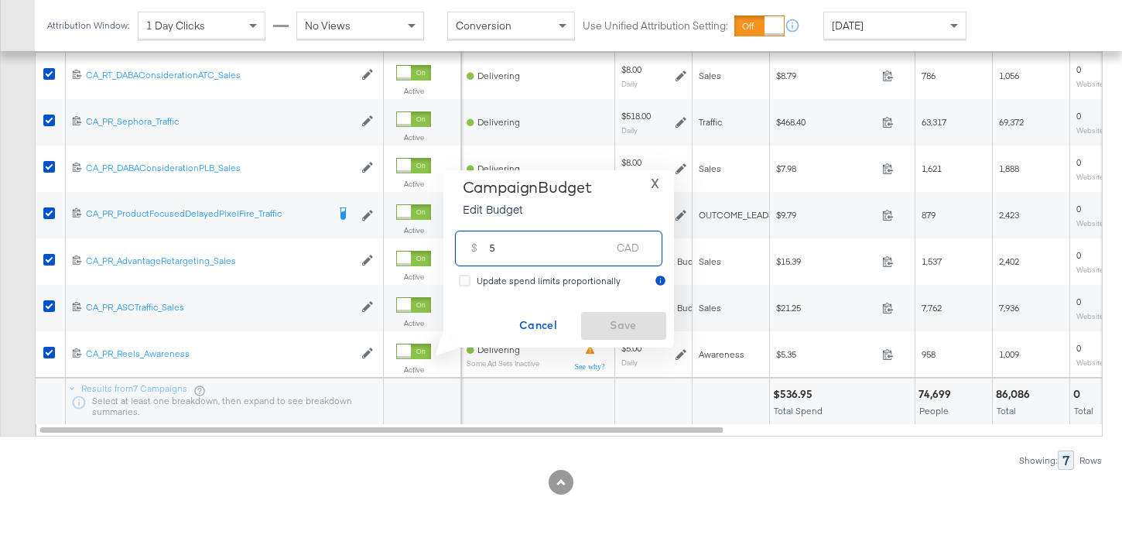
click at [574, 250] on input "5" at bounding box center [551, 241] width 122 height 33
click at [528, 321] on span "Cancel" at bounding box center [538, 325] width 73 height 19
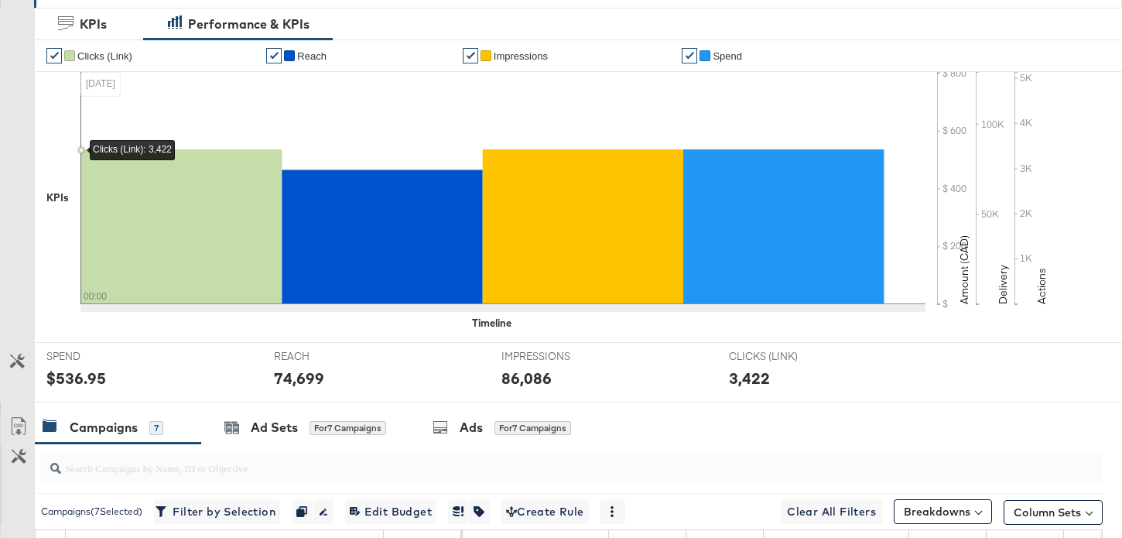
scroll to position [179, 0]
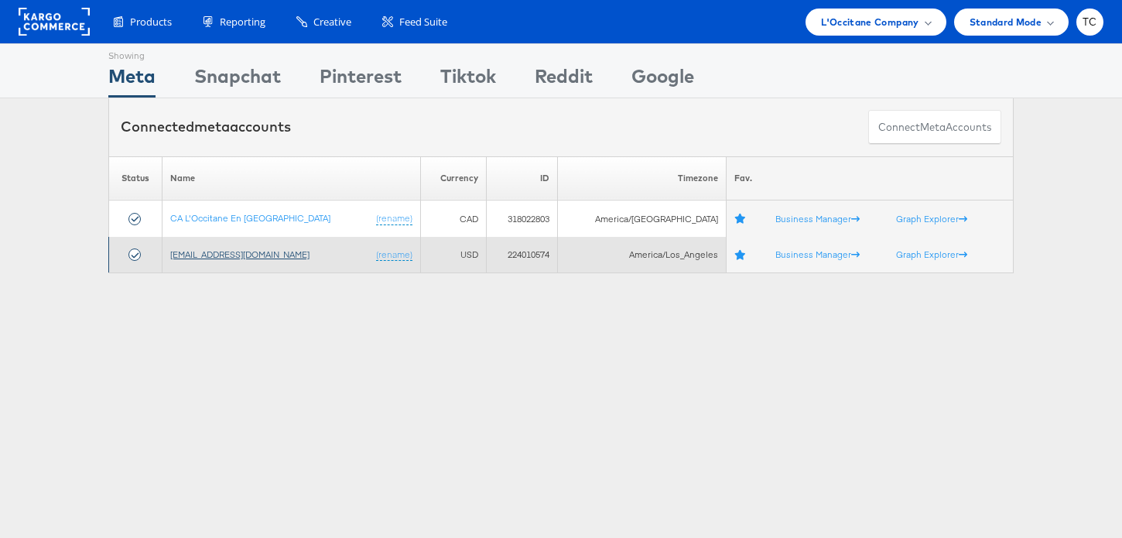
click at [265, 249] on link "[EMAIL_ADDRESS][DOMAIN_NAME]" at bounding box center [239, 254] width 139 height 12
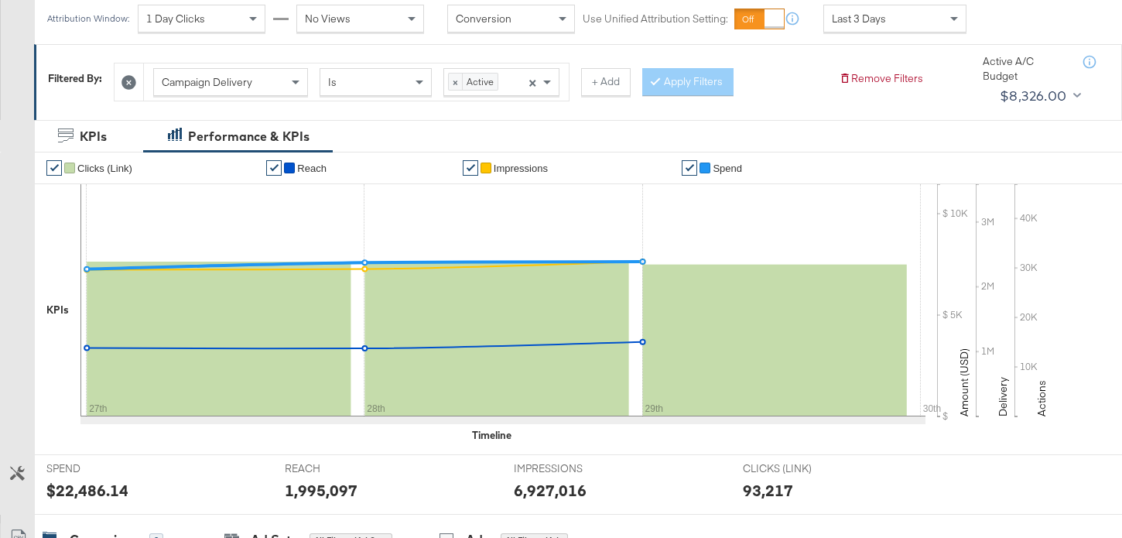
scroll to position [117, 0]
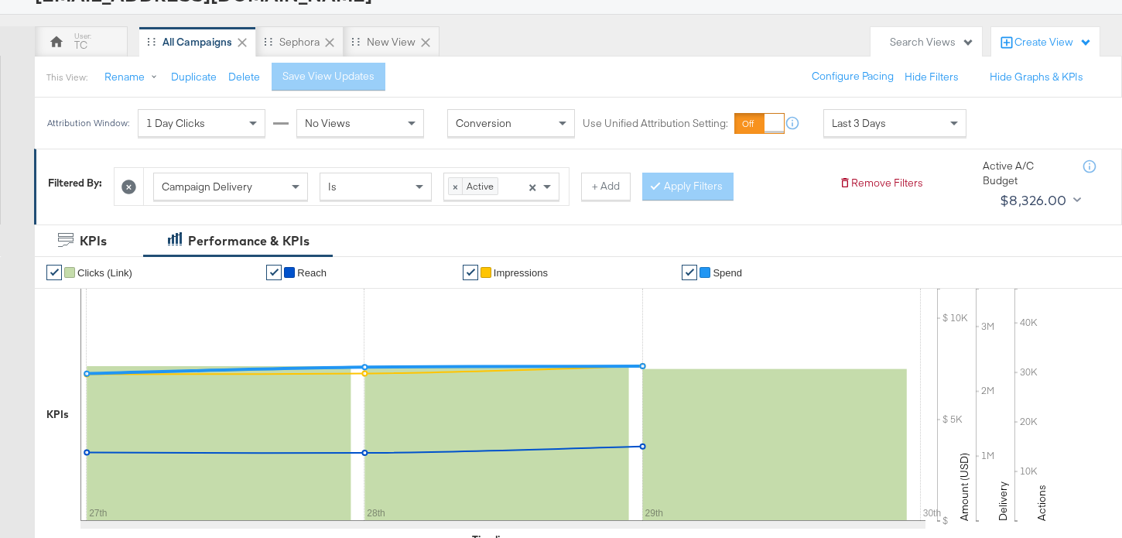
click at [128, 188] on icon at bounding box center [129, 187] width 15 height 15
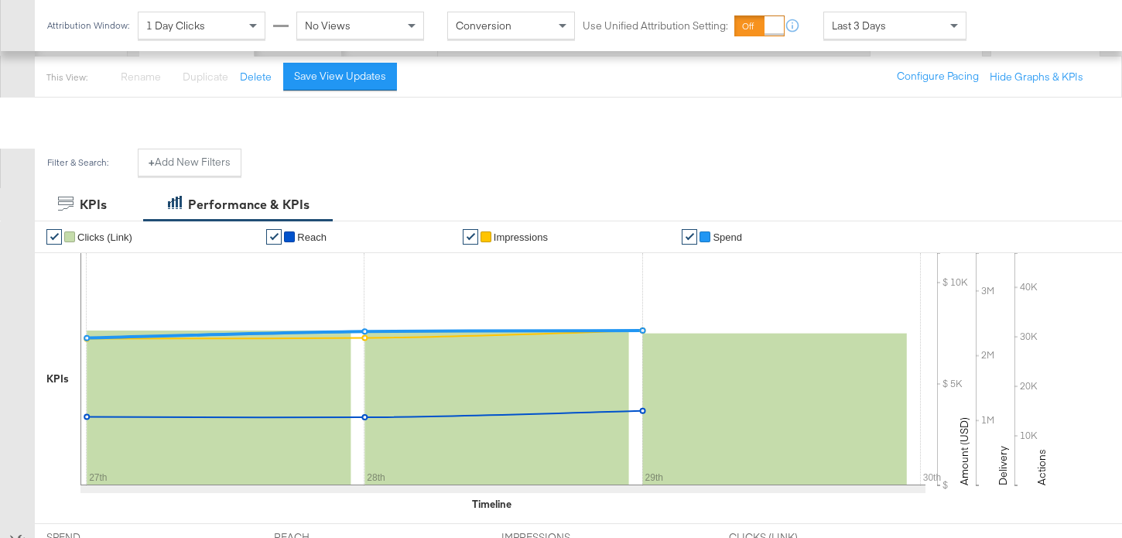
scroll to position [738, 0]
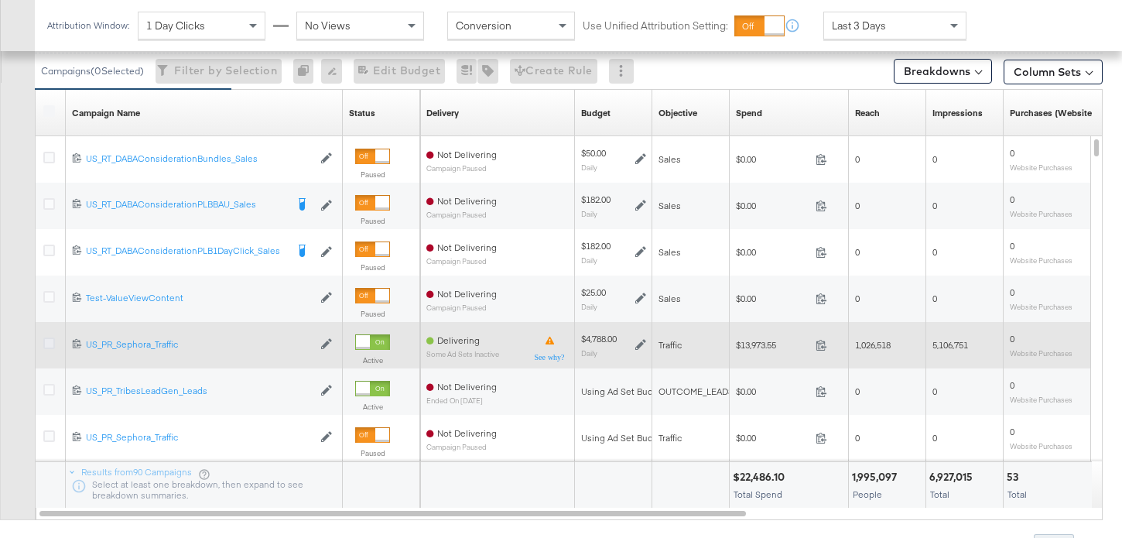
click at [49, 341] on icon at bounding box center [49, 343] width 12 height 12
click at [0, 0] on input "checkbox" at bounding box center [0, 0] width 0 height 0
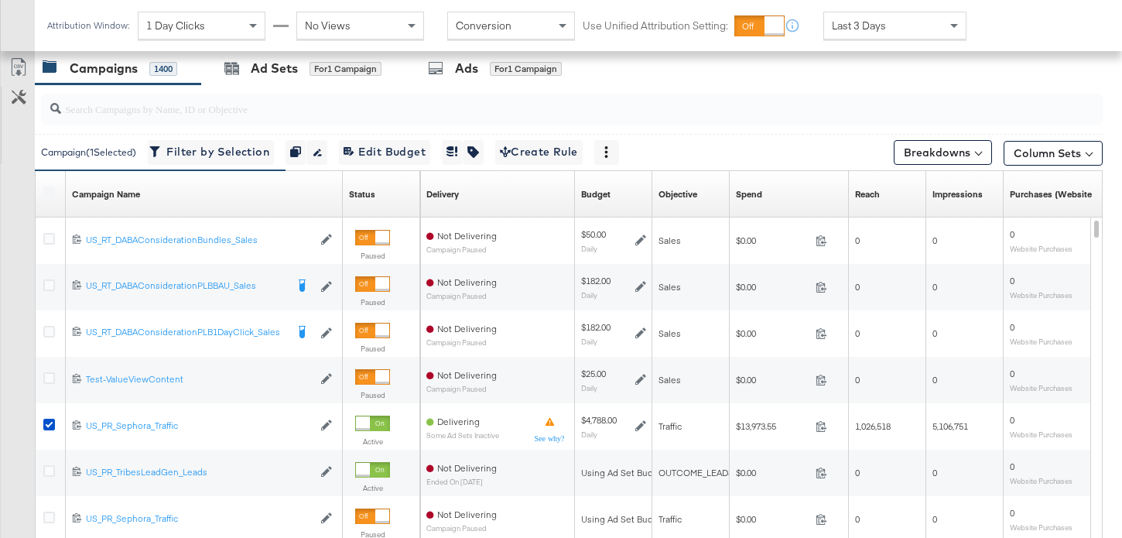
scroll to position [635, 0]
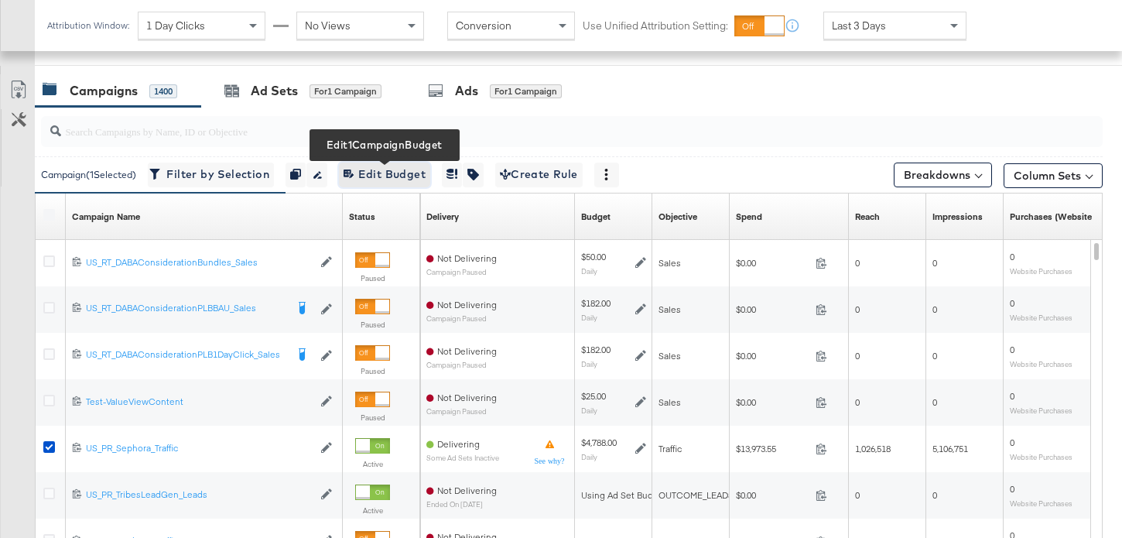
click at [385, 173] on span "Edit 1 Campaign Budget Edit Budget" at bounding box center [385, 174] width 82 height 19
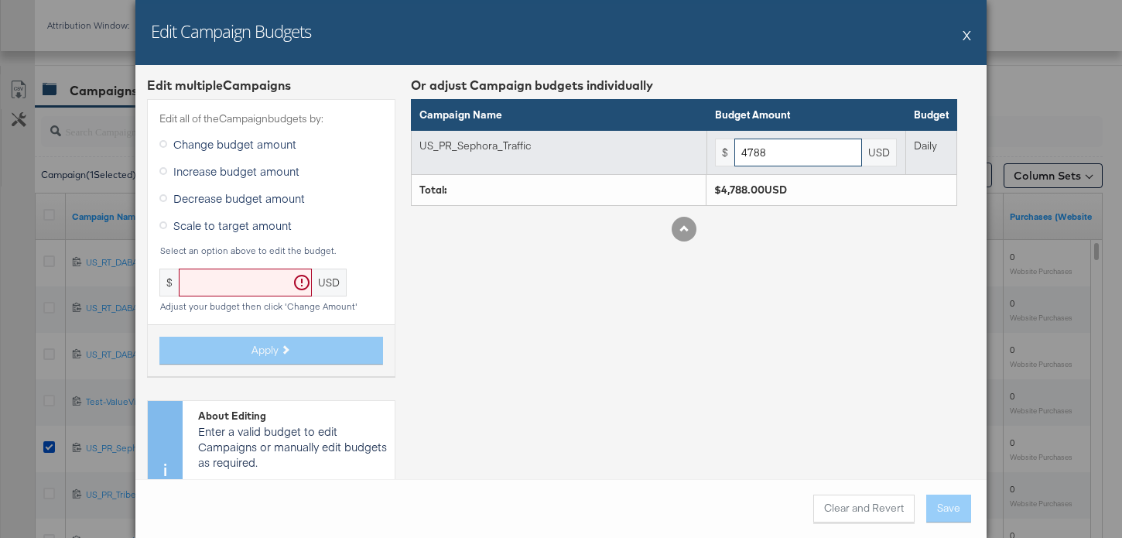
click at [779, 157] on input "4788" at bounding box center [799, 153] width 128 height 29
paste input "$6,56"
click at [757, 153] on input "$6,568" at bounding box center [799, 153] width 128 height 29
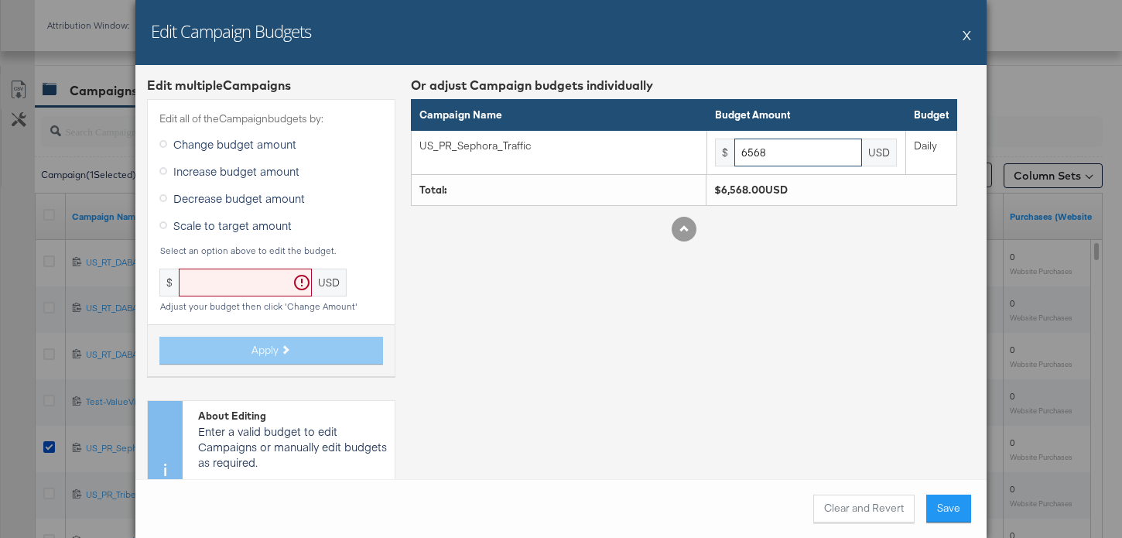
type input "6568"
click at [815, 366] on div "Or adjust Campaign budgets individually Campaign Name Budget Amount Budget US_P…" at bounding box center [684, 314] width 546 height 474
click at [949, 508] on button "Save" at bounding box center [948, 509] width 45 height 28
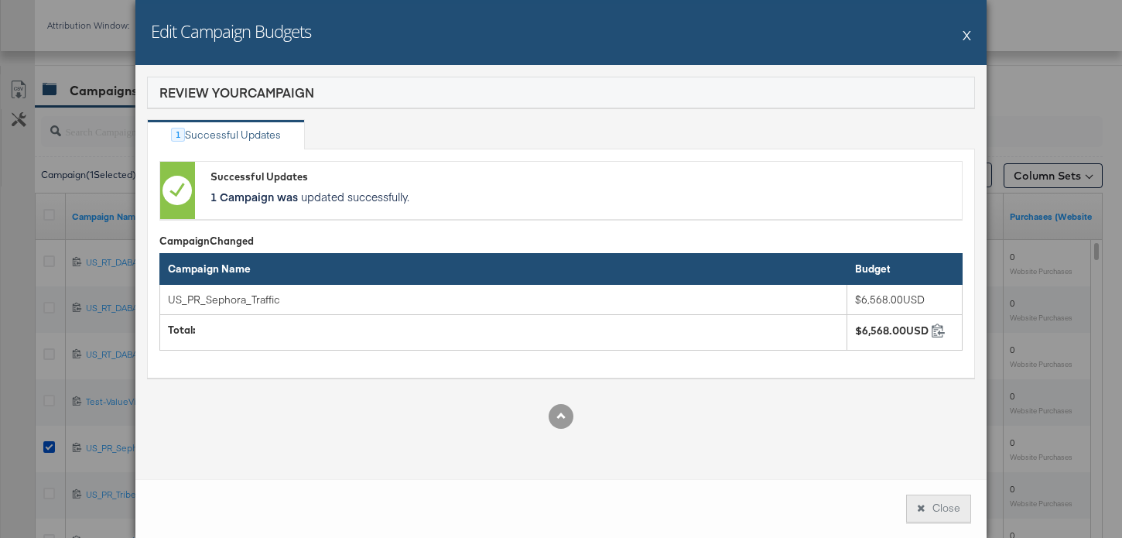
click at [941, 519] on button "Close" at bounding box center [938, 509] width 65 height 28
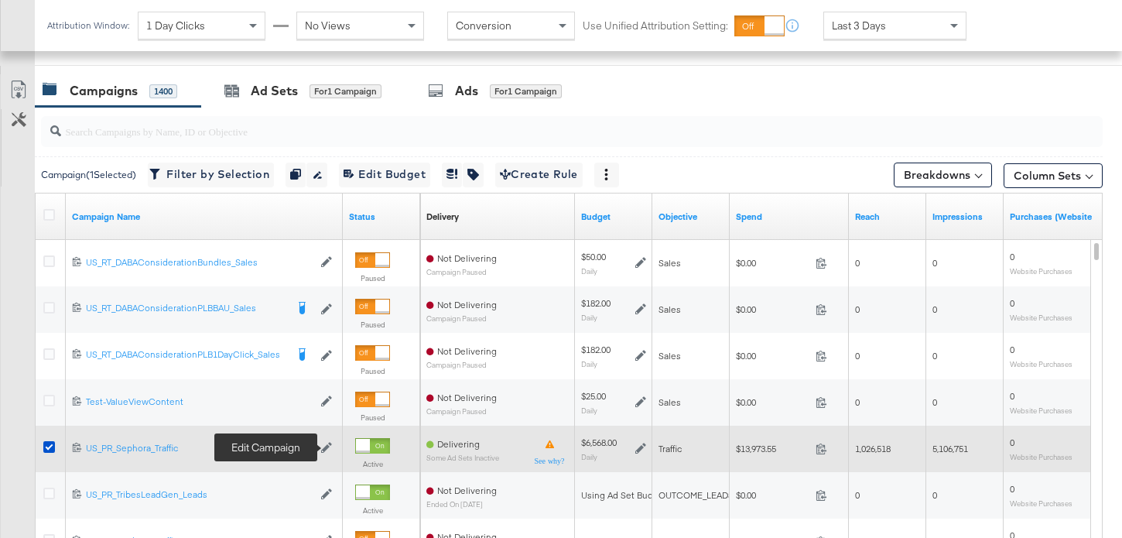
click at [325, 447] on icon at bounding box center [326, 447] width 11 height 11
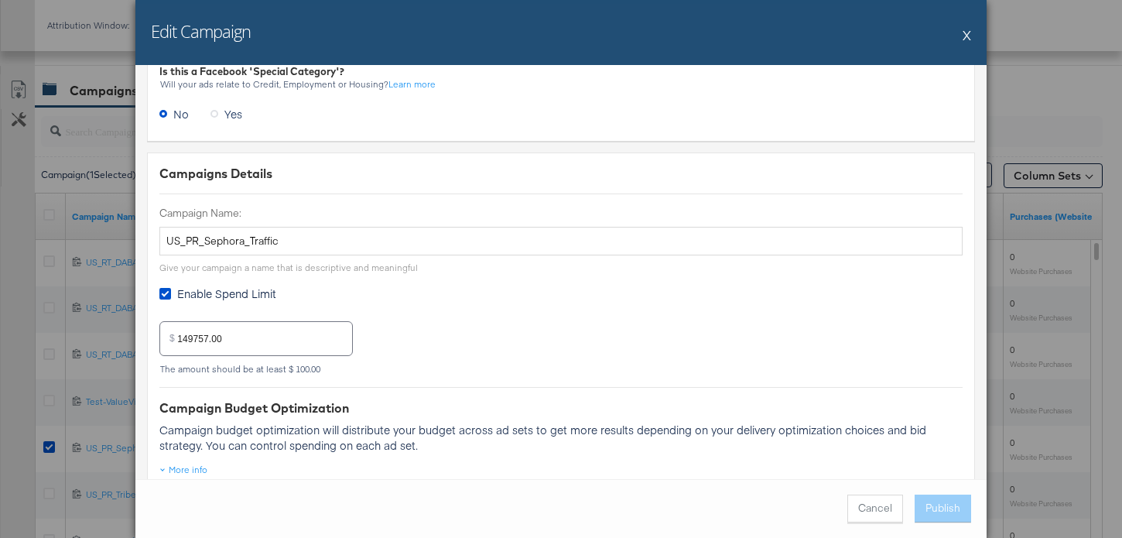
scroll to position [26, 0]
click at [964, 32] on button "X" at bounding box center [967, 34] width 9 height 31
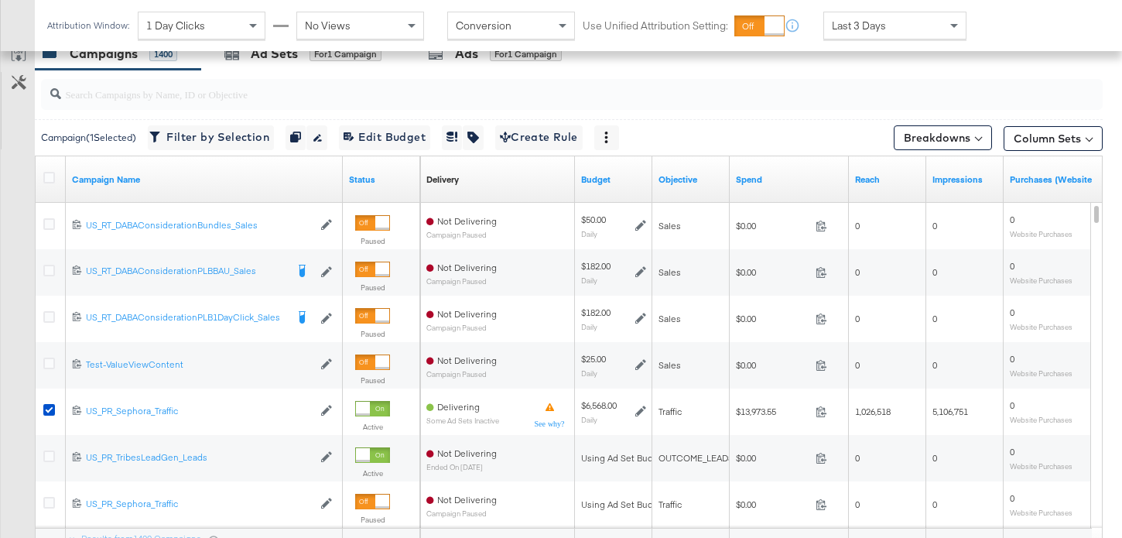
scroll to position [691, 0]
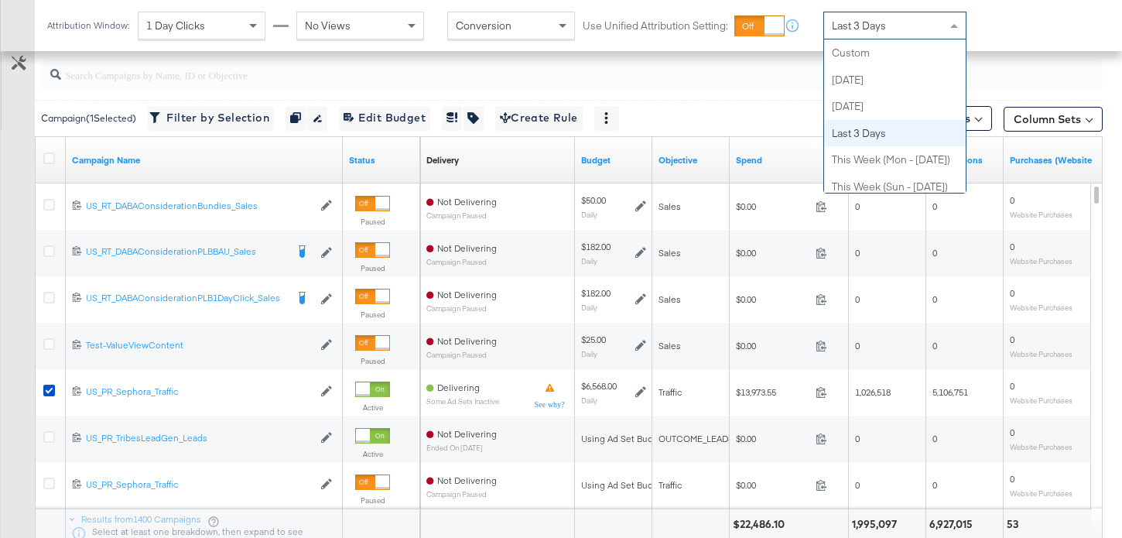
click at [930, 22] on div "Last 3 Days" at bounding box center [895, 25] width 142 height 26
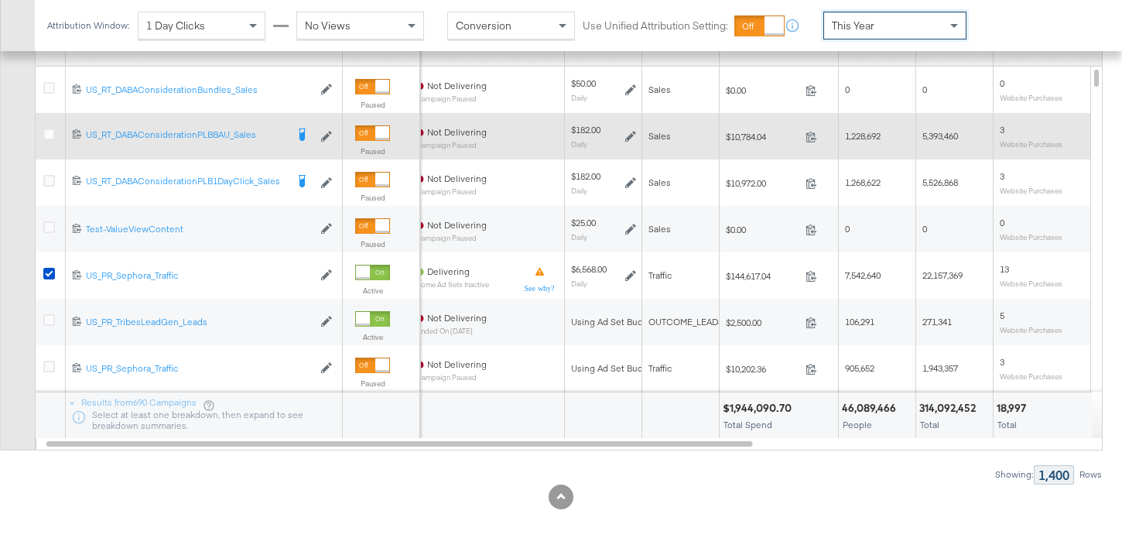
scroll to position [0, 0]
